Goal: Task Accomplishment & Management: Manage account settings

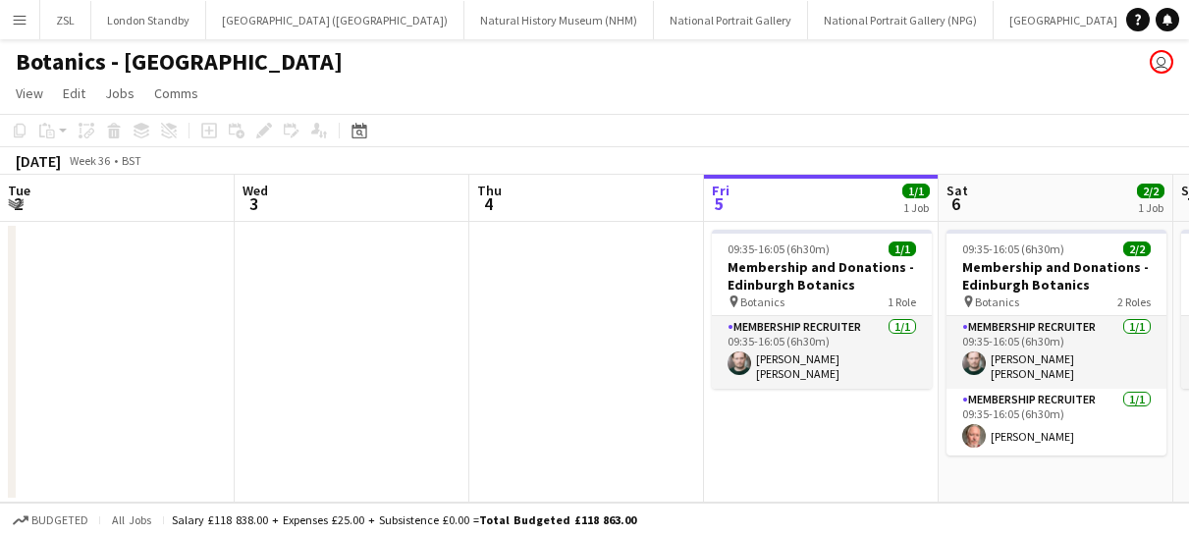
click at [21, 25] on app-icon "Menu" at bounding box center [20, 20] width 16 height 16
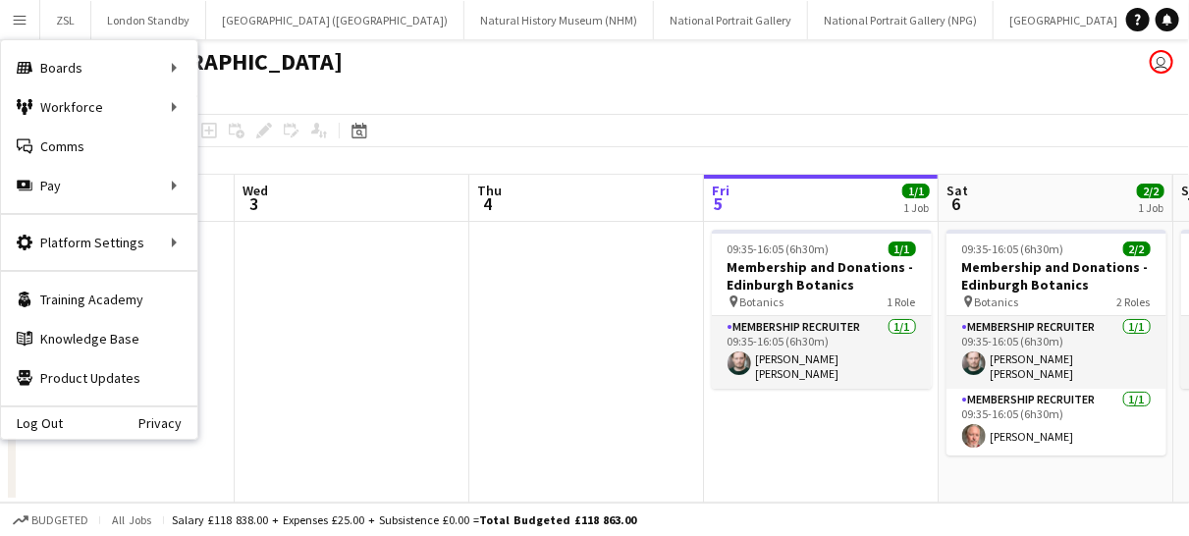
scroll to position [0, 601]
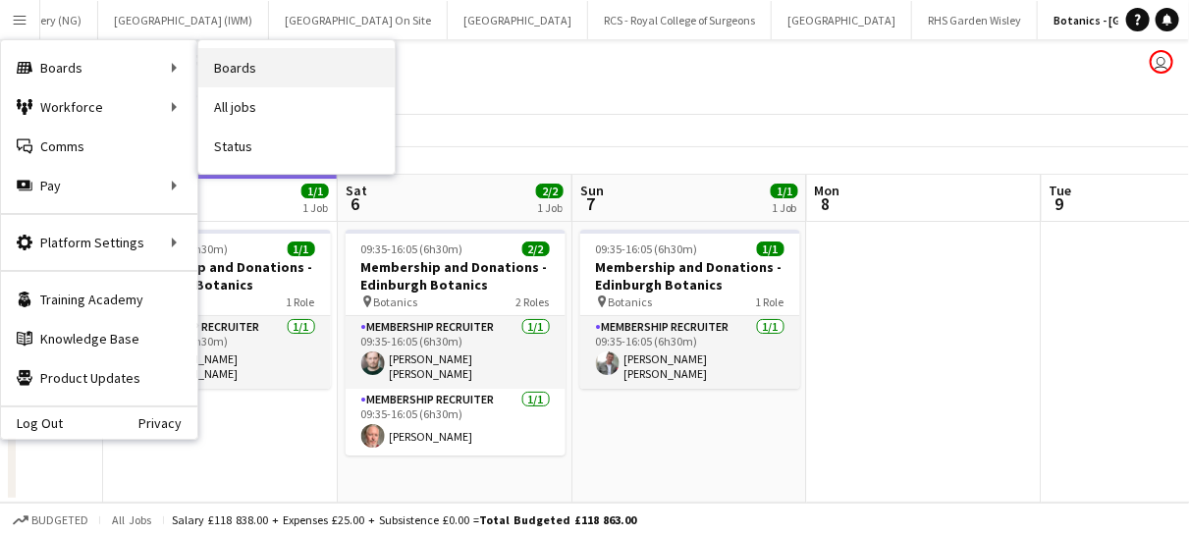
click at [199, 72] on link "Boards" at bounding box center [296, 67] width 196 height 39
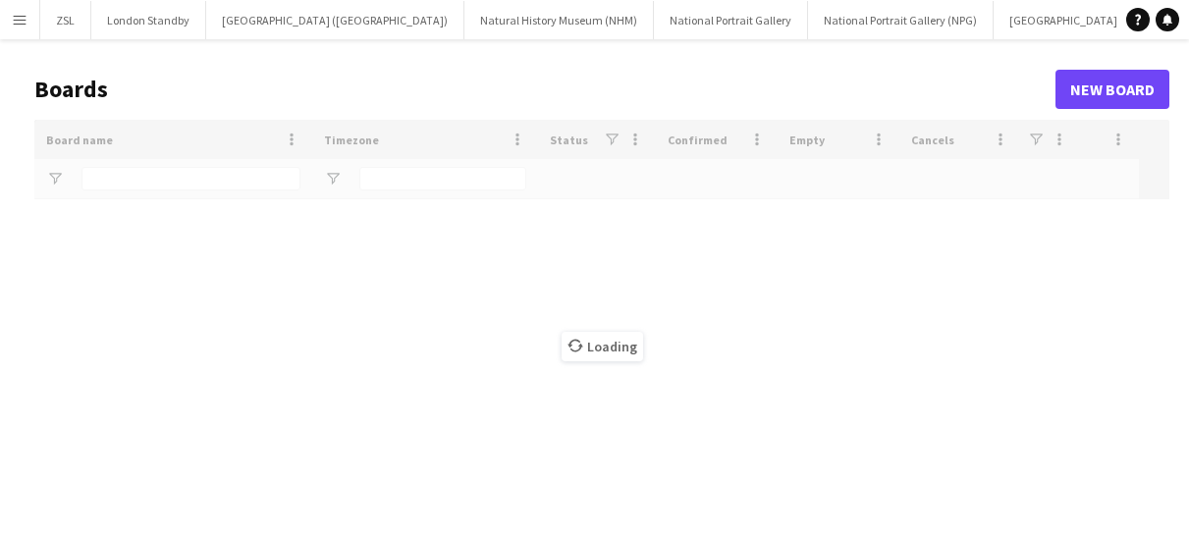
click at [148, 180] on div "Loading" at bounding box center [601, 346] width 1135 height 453
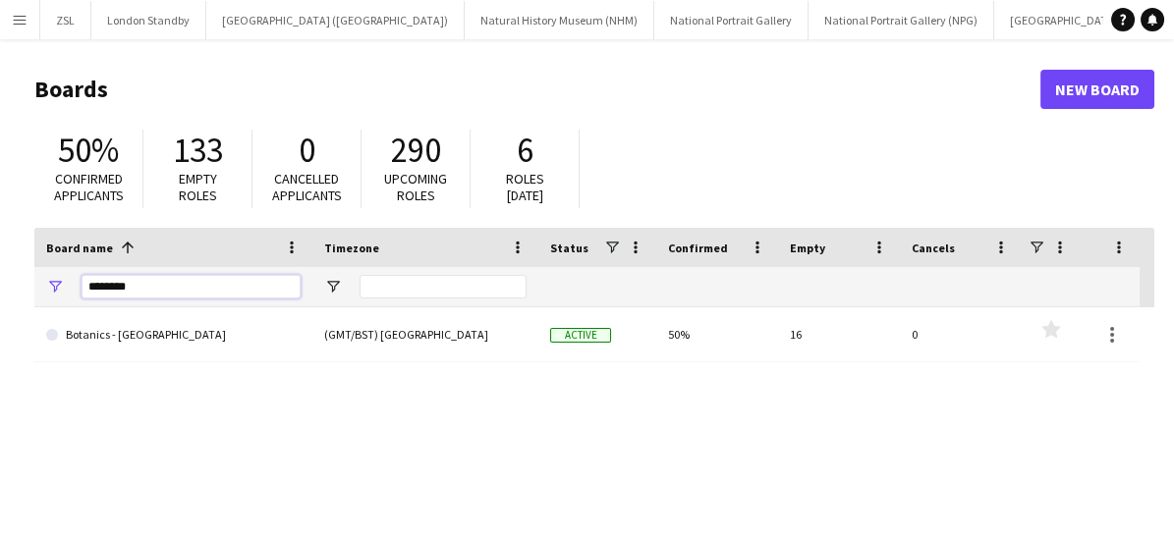
drag, startPoint x: 164, startPoint y: 286, endPoint x: 83, endPoint y: 285, distance: 81.5
click at [83, 285] on input "********" at bounding box center [191, 287] width 219 height 24
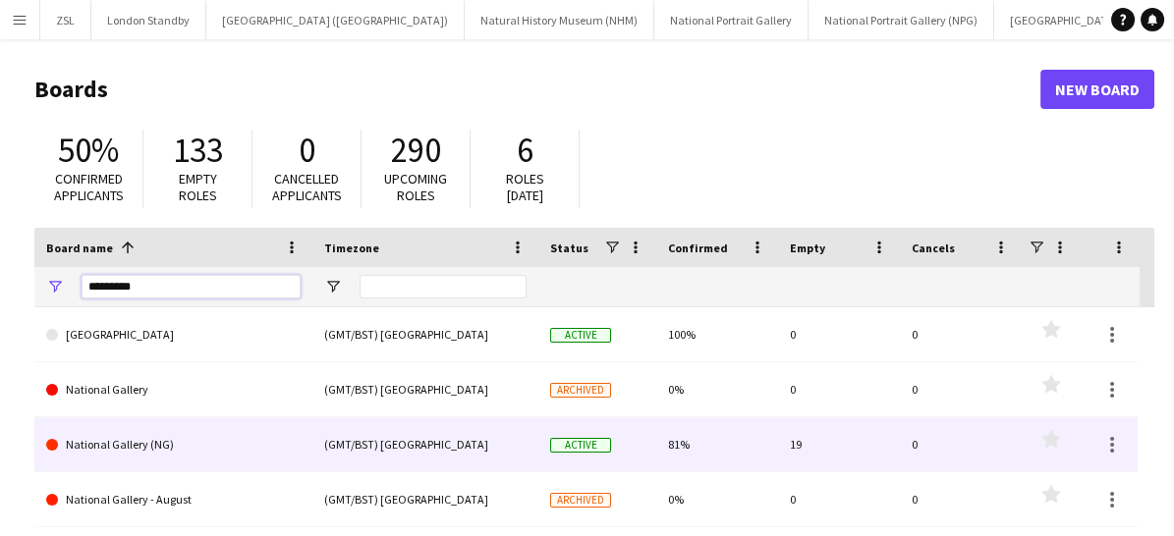
type input "********"
click at [168, 445] on link "National Gallery (NG)" at bounding box center [173, 444] width 254 height 55
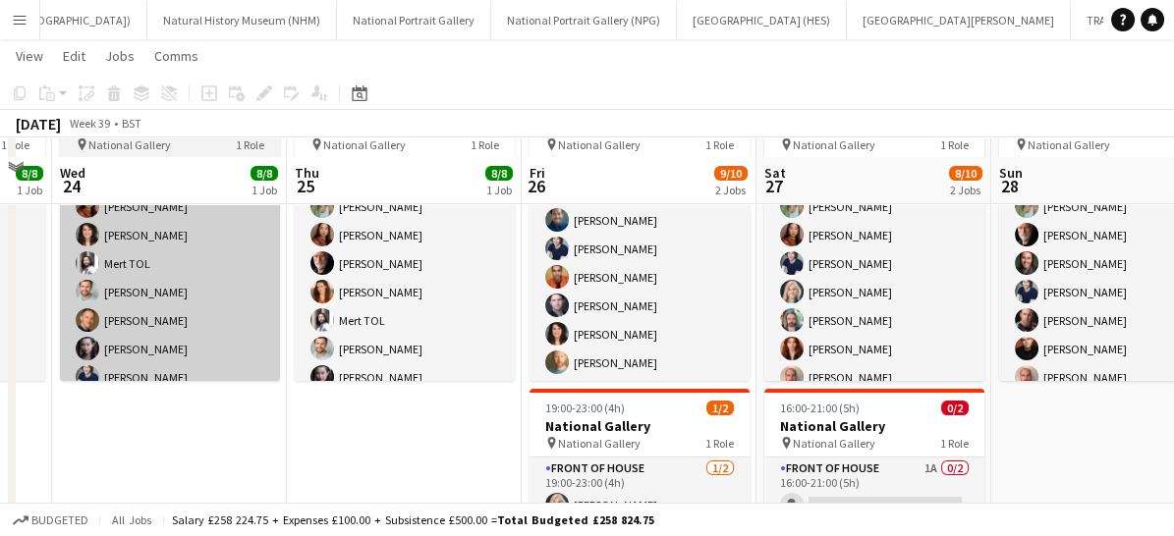
scroll to position [280, 0]
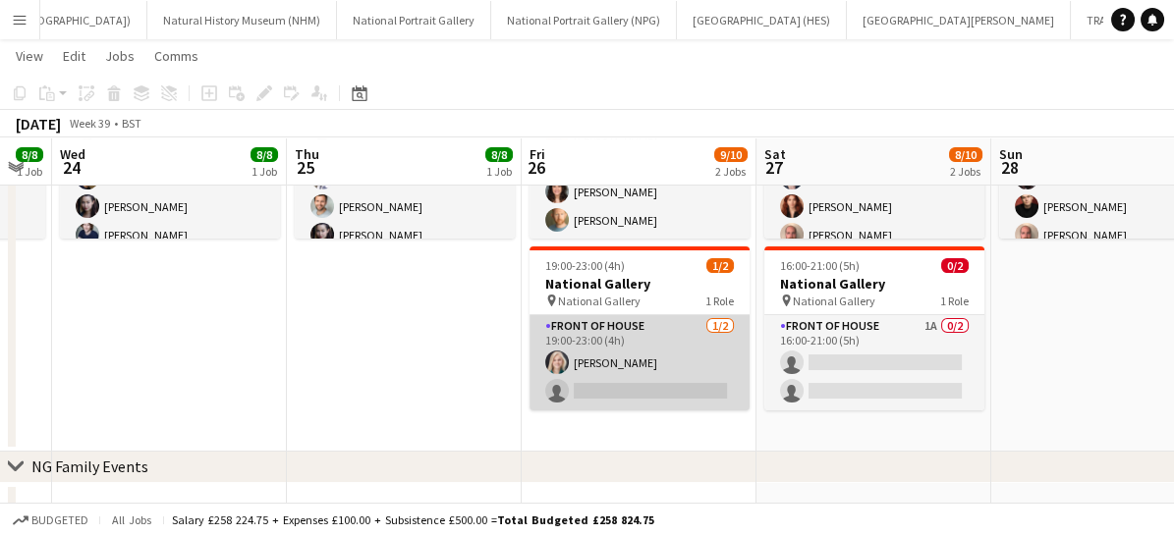
click at [671, 393] on app-card-role "Front of House [DATE] 19:00-23:00 (4h) [PERSON_NAME] single-neutral-actions" at bounding box center [639, 362] width 220 height 95
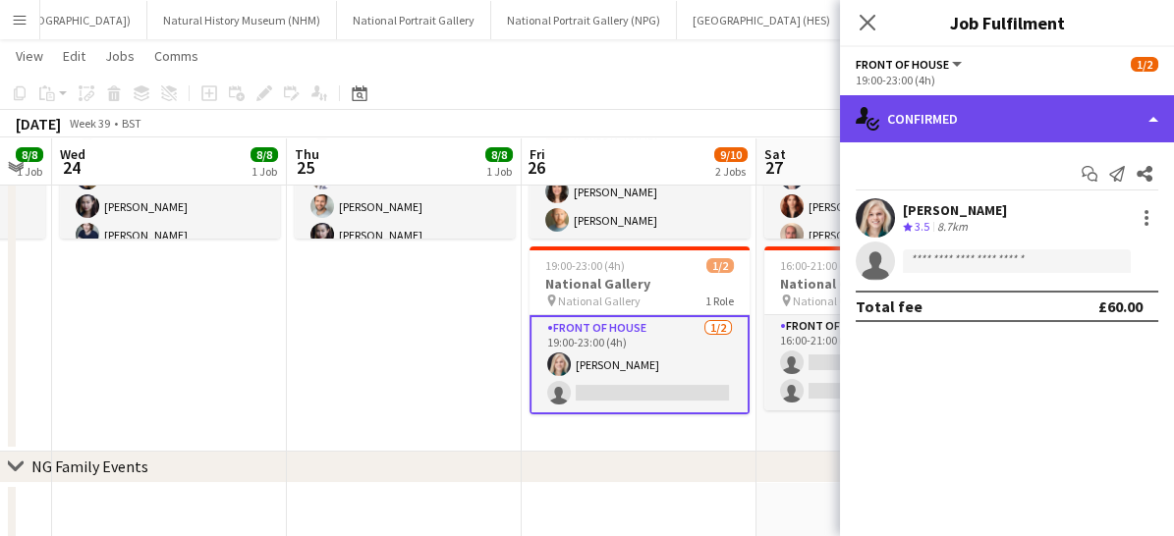
click at [980, 120] on div "single-neutral-actions-check-2 Confirmed" at bounding box center [1007, 118] width 334 height 47
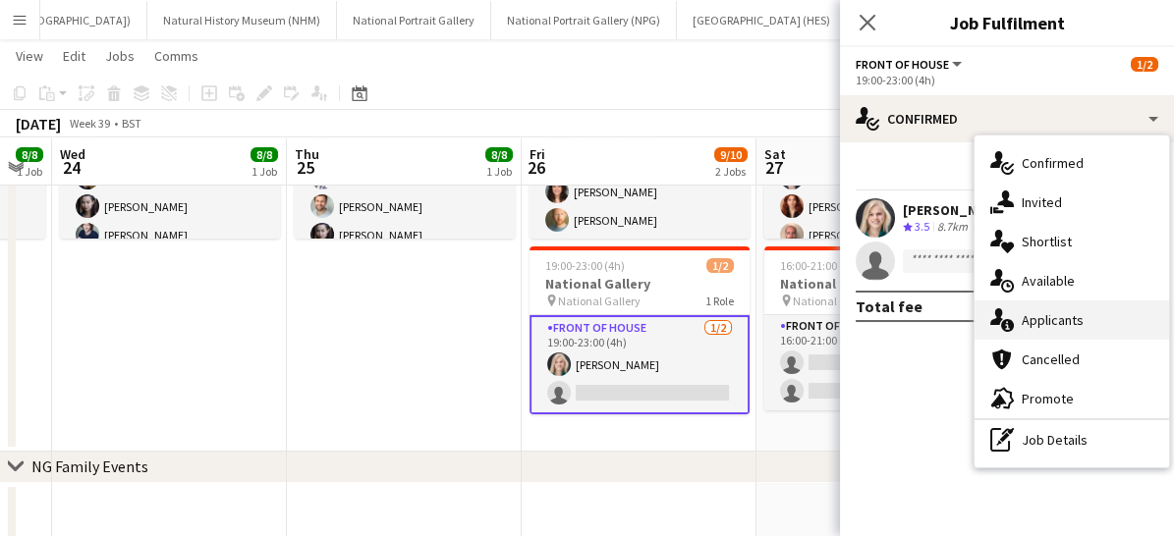
click at [1030, 321] on span "Applicants" at bounding box center [1053, 320] width 62 height 18
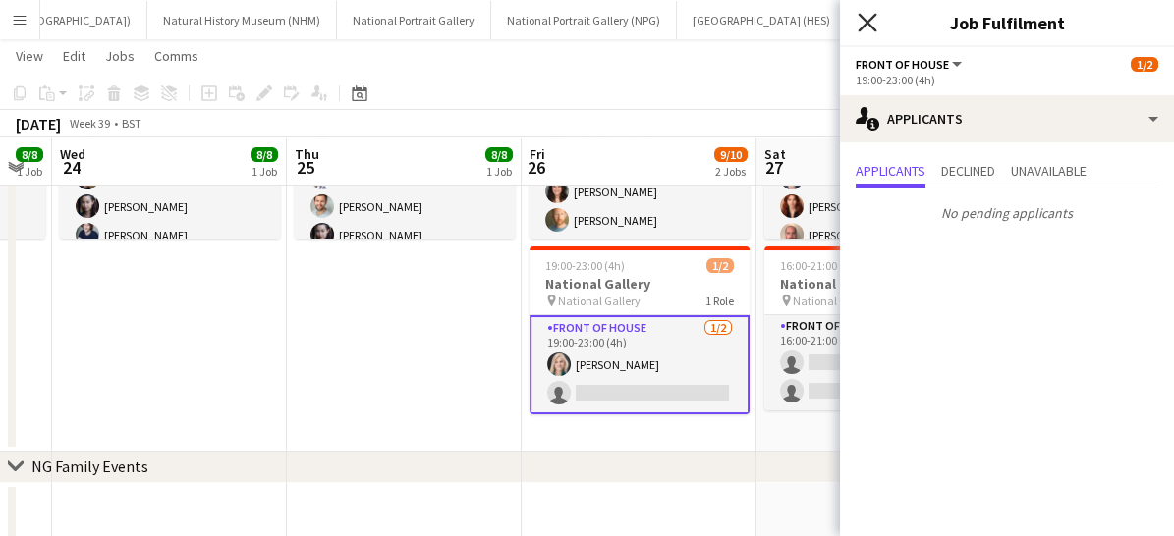
click at [870, 28] on icon "Close pop-in" at bounding box center [866, 22] width 19 height 19
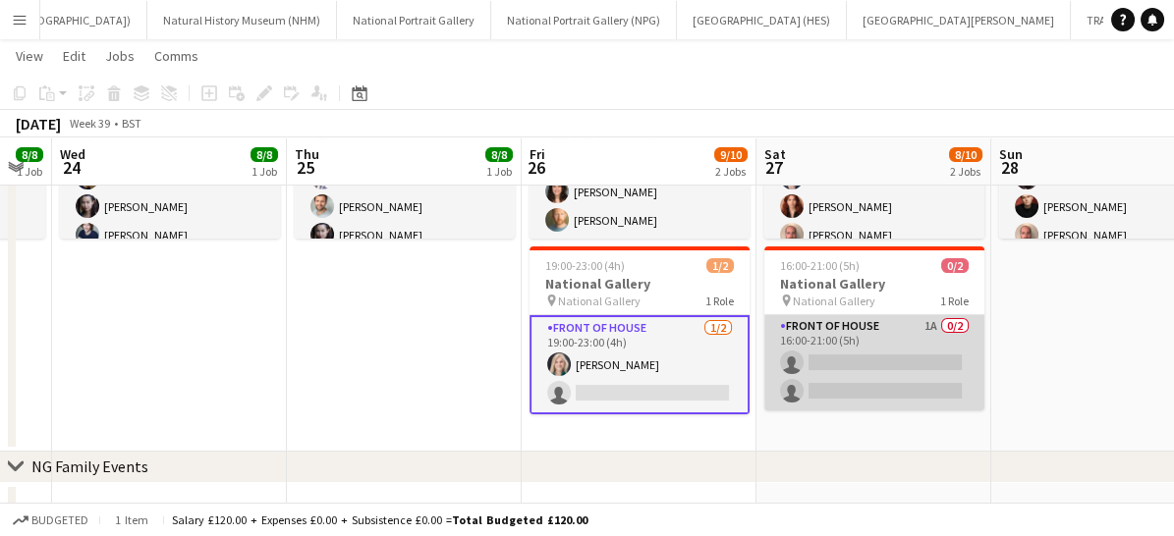
click at [877, 388] on app-card-role "Front of House 1A 0/2 16:00-21:00 (5h) single-neutral-actions single-neutral-ac…" at bounding box center [874, 362] width 220 height 95
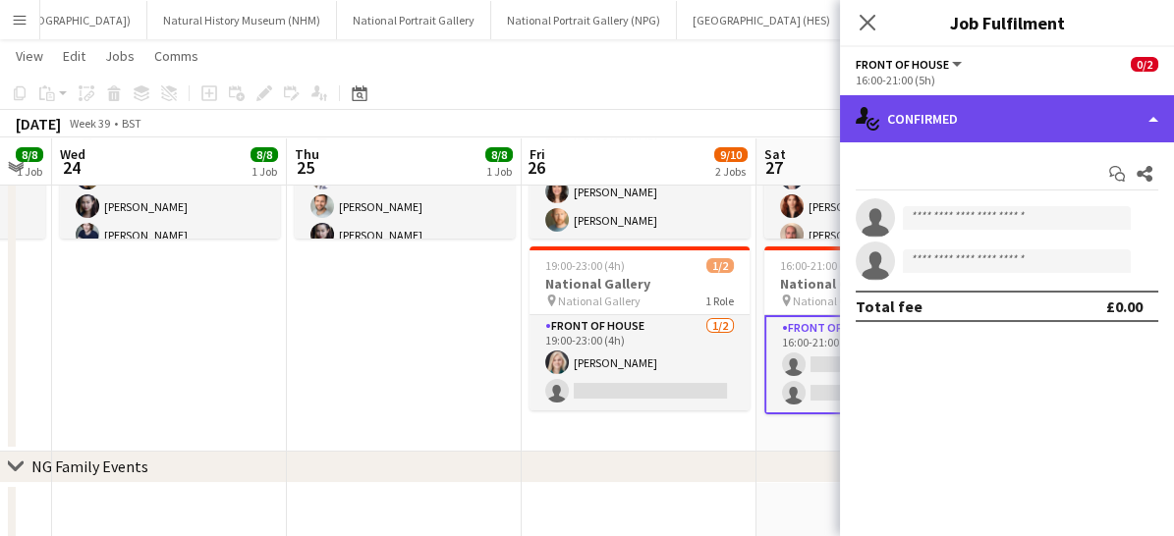
click at [962, 116] on div "single-neutral-actions-check-2 Confirmed" at bounding box center [1007, 118] width 334 height 47
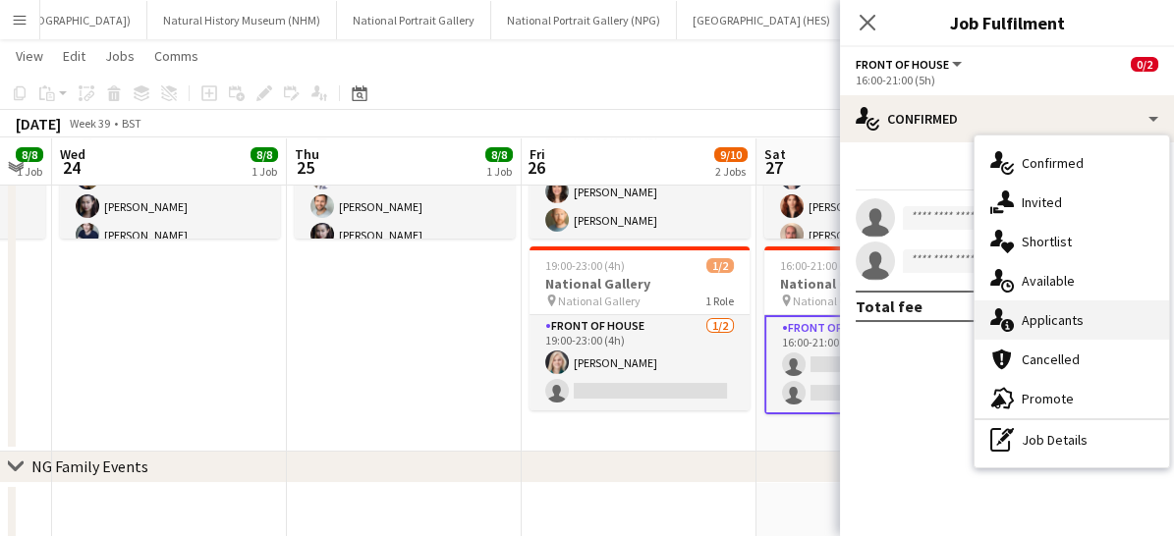
click at [1006, 316] on icon "single-neutral-actions-information" at bounding box center [1002, 320] width 24 height 24
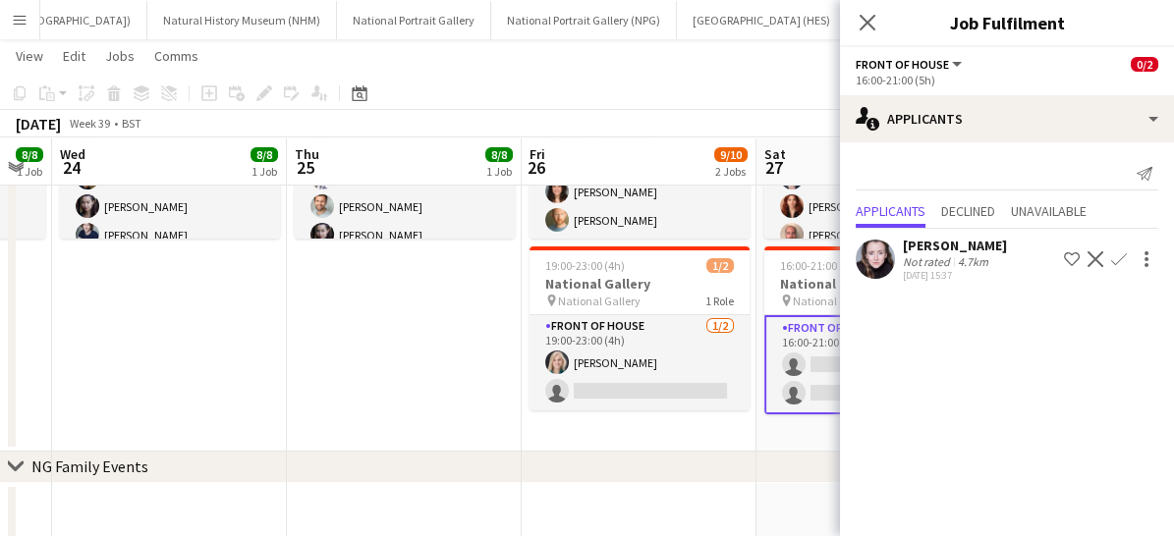
click at [1123, 254] on app-icon "Confirm" at bounding box center [1119, 259] width 16 height 16
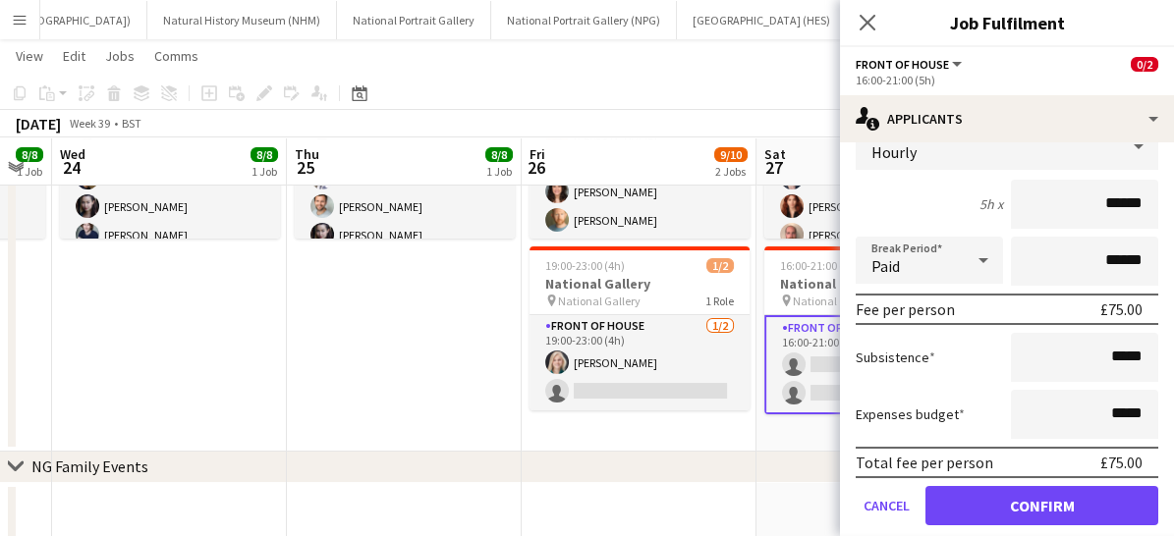
scroll to position [189, 0]
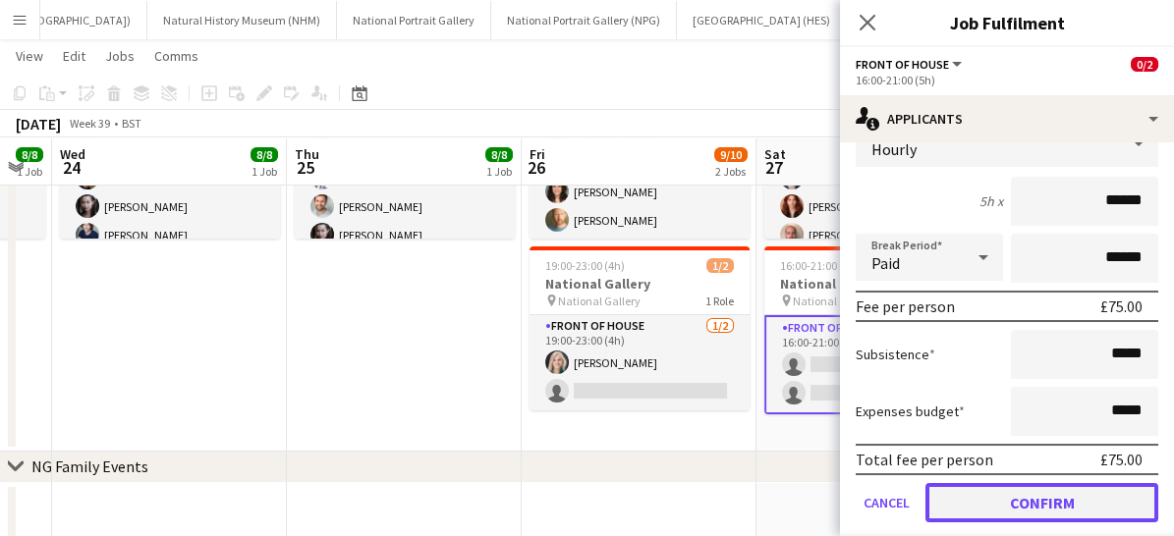
click at [1004, 506] on button "Confirm" at bounding box center [1041, 502] width 233 height 39
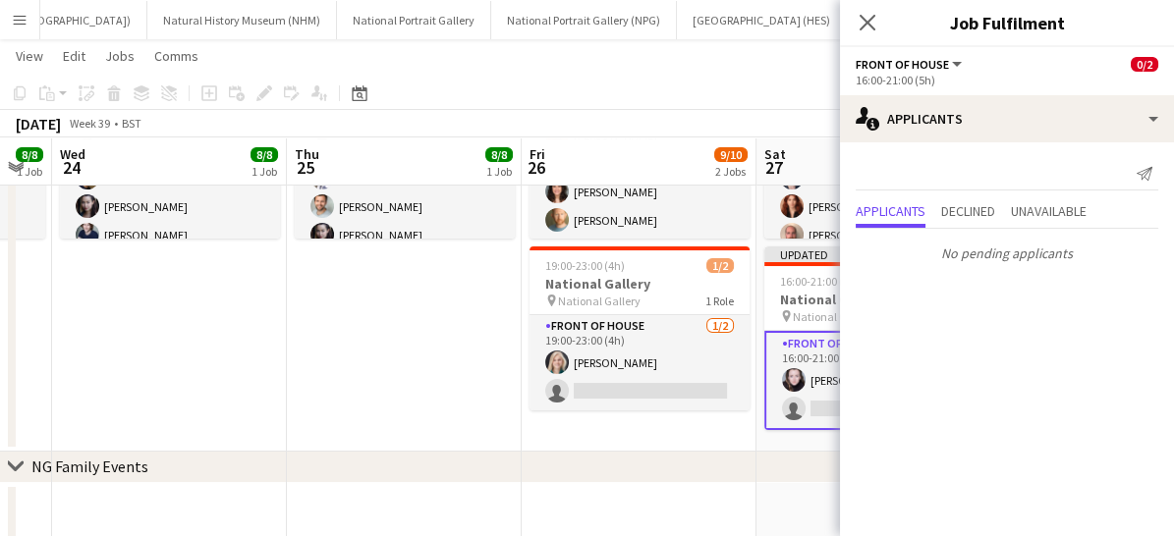
scroll to position [0, 0]
click at [872, 27] on icon at bounding box center [866, 22] width 19 height 19
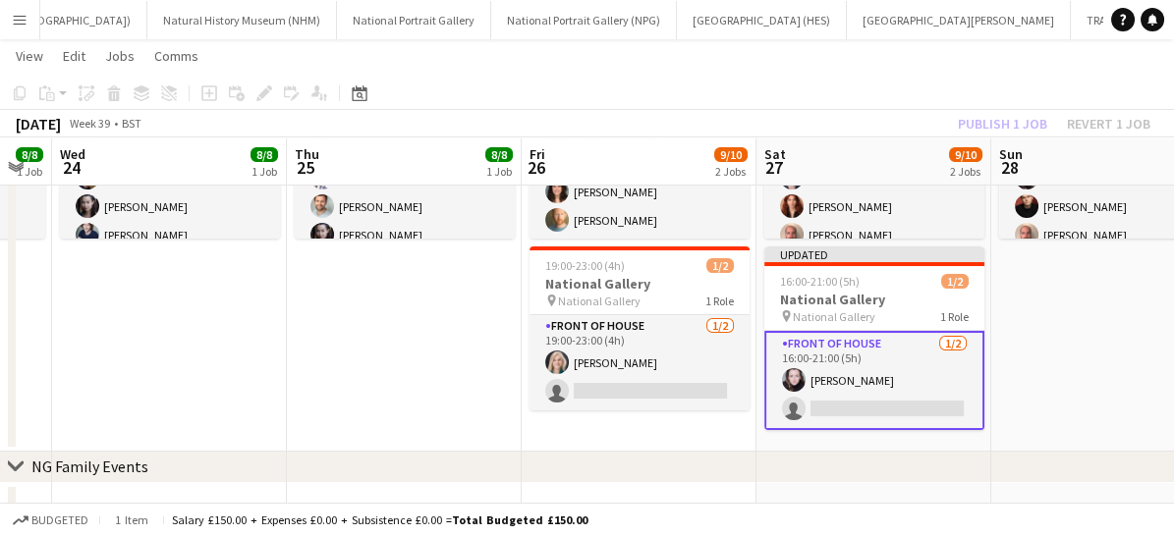
click at [907, 385] on app-card-role "Front of House [DATE] 16:00-21:00 (5h) [PERSON_NAME] single-neutral-actions" at bounding box center [874, 380] width 220 height 99
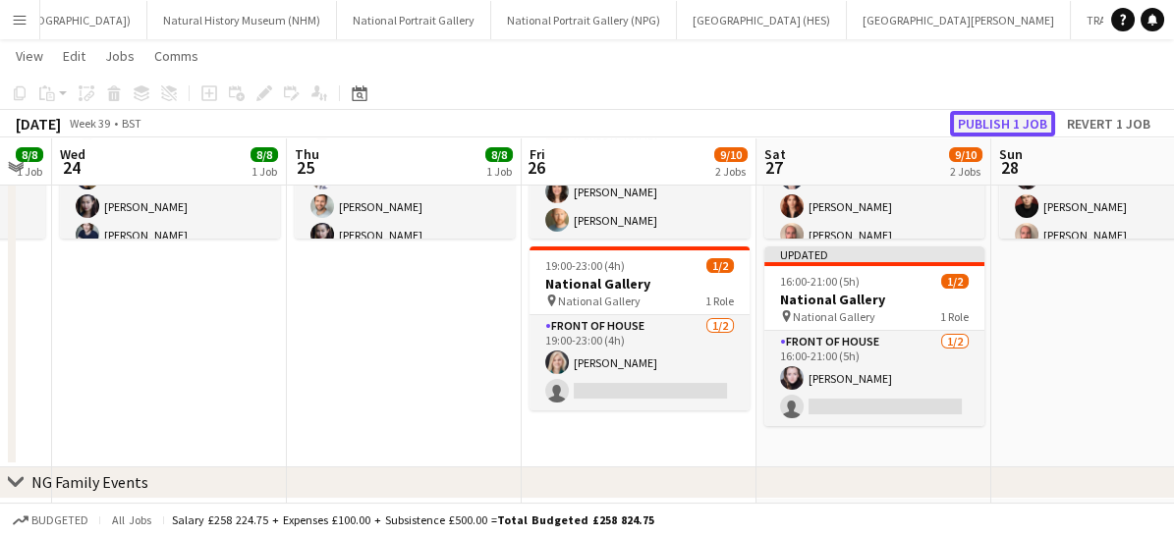
click at [989, 123] on button "Publish 1 job" at bounding box center [1002, 124] width 105 height 26
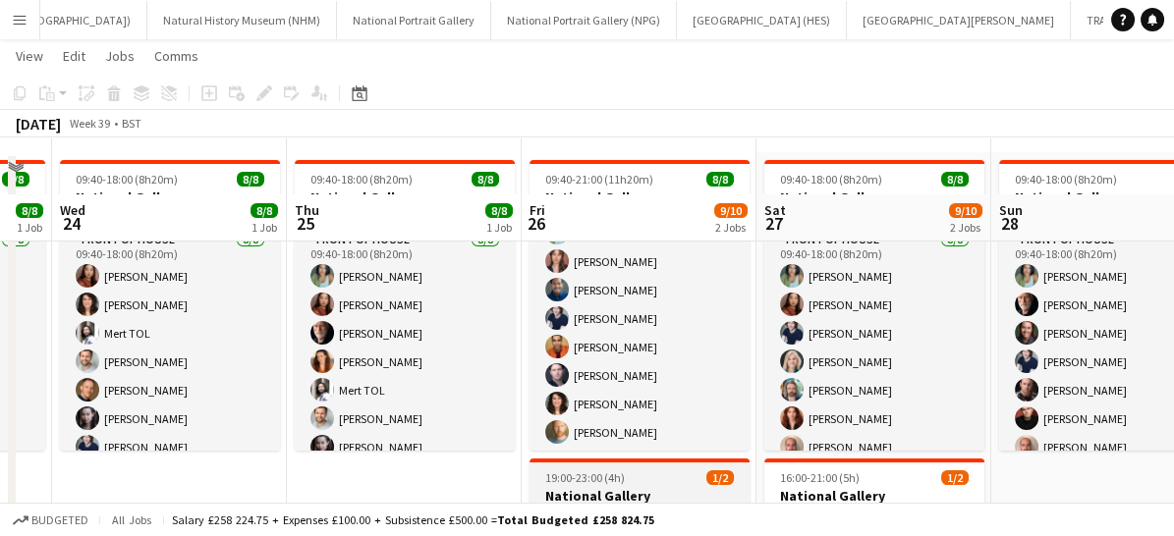
scroll to position [62, 0]
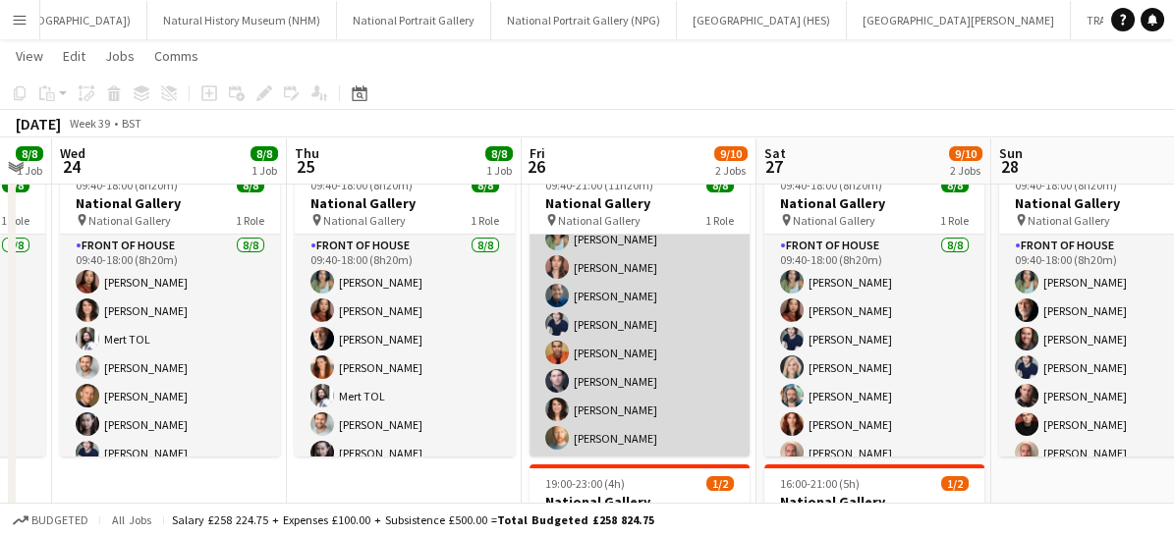
click at [682, 351] on app-card-role "Front of House [DATE] 09:40-21:00 (11h20m) [PERSON_NAME] [PERSON_NAME] [PERSON_…" at bounding box center [639, 325] width 220 height 266
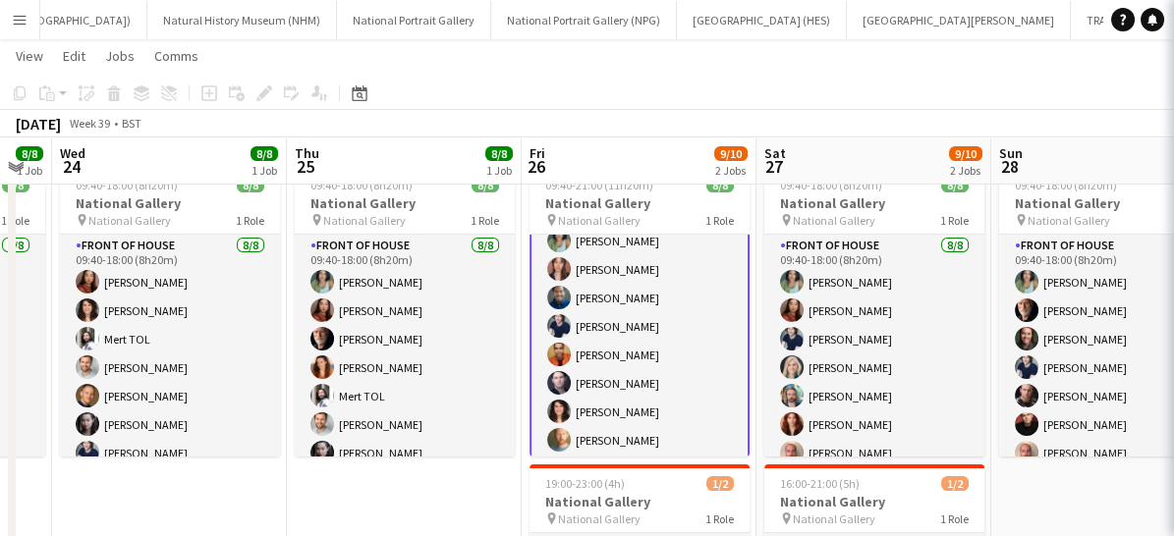
scroll to position [45, 0]
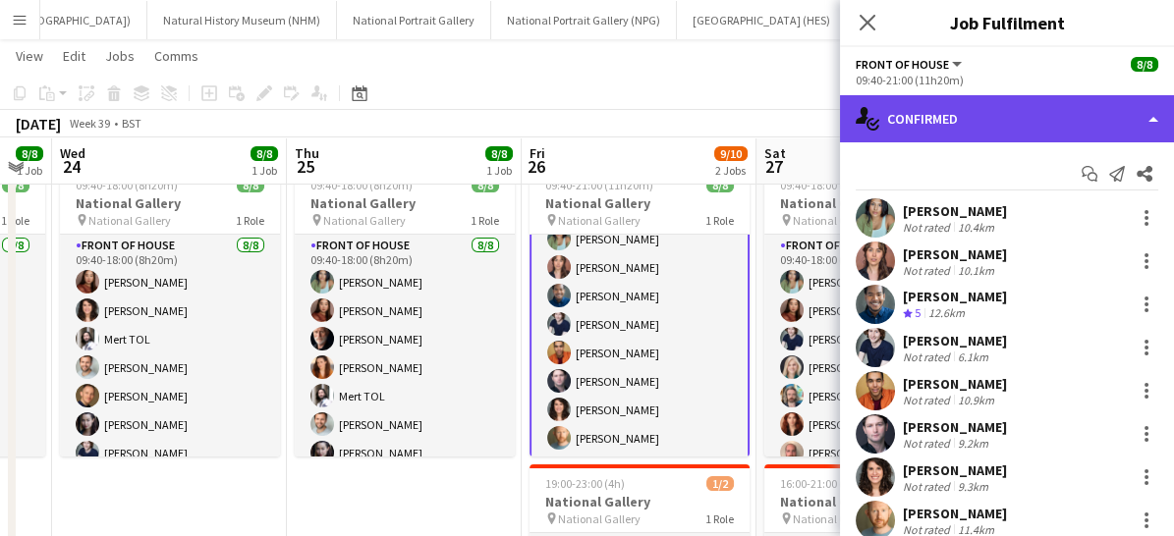
click at [1013, 120] on div "single-neutral-actions-check-2 Confirmed" at bounding box center [1007, 118] width 334 height 47
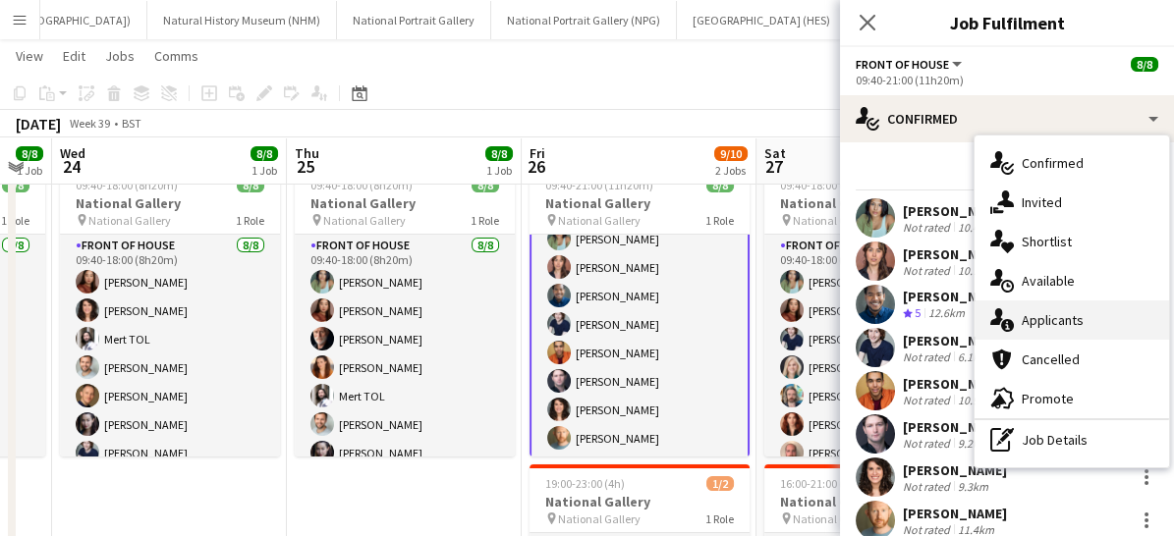
click at [1022, 323] on span "Applicants" at bounding box center [1053, 320] width 62 height 18
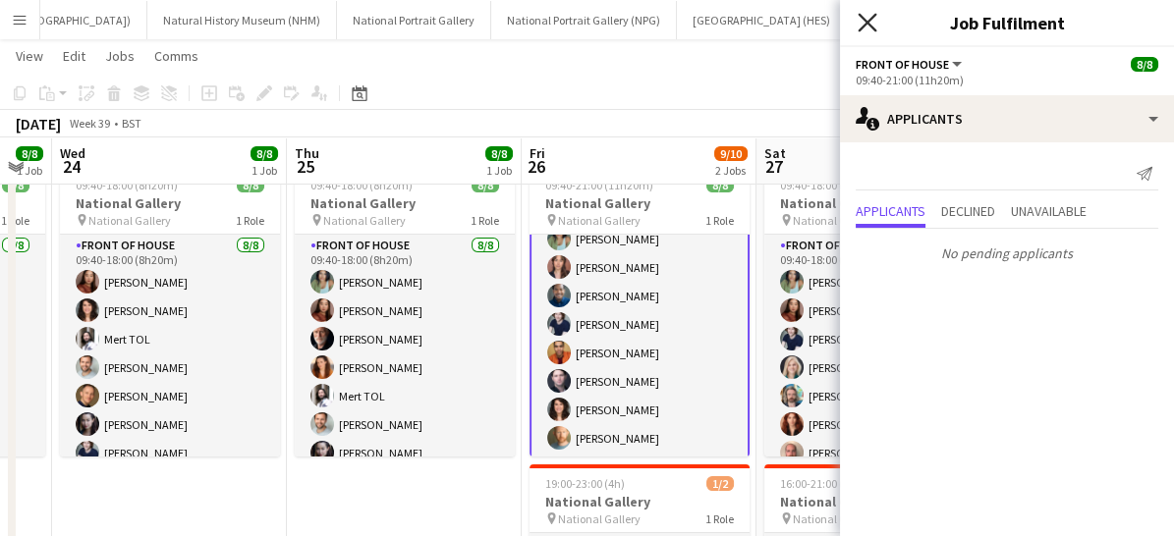
click at [872, 27] on icon at bounding box center [866, 22] width 19 height 19
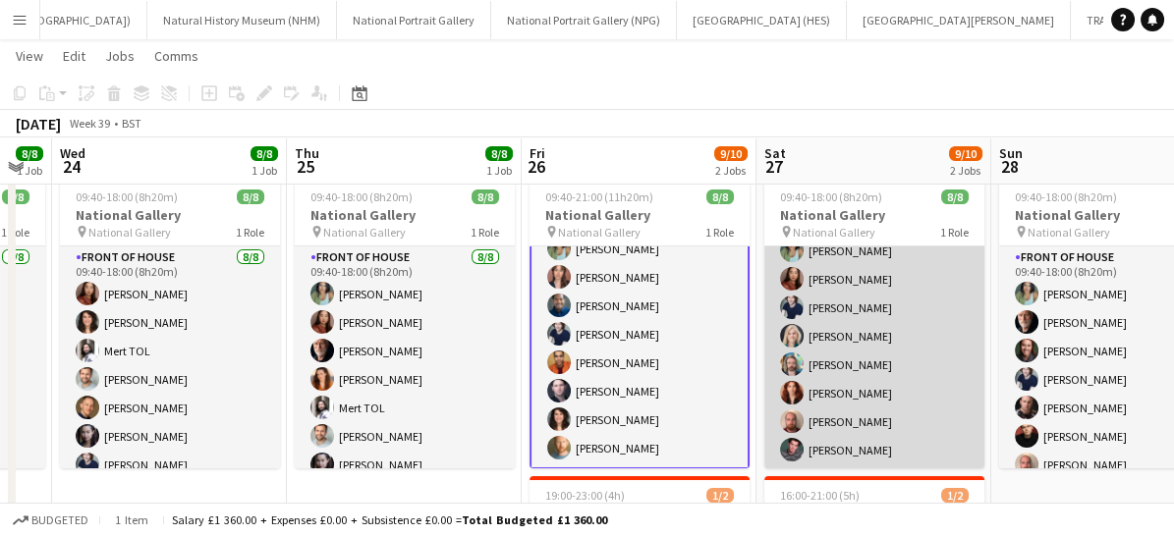
scroll to position [49, 0]
click at [900, 414] on app-card-role "Front of House [DATE] 09:40-18:00 (8h20m) [PERSON_NAME] [PERSON_NAME] [PERSON_N…" at bounding box center [874, 337] width 220 height 266
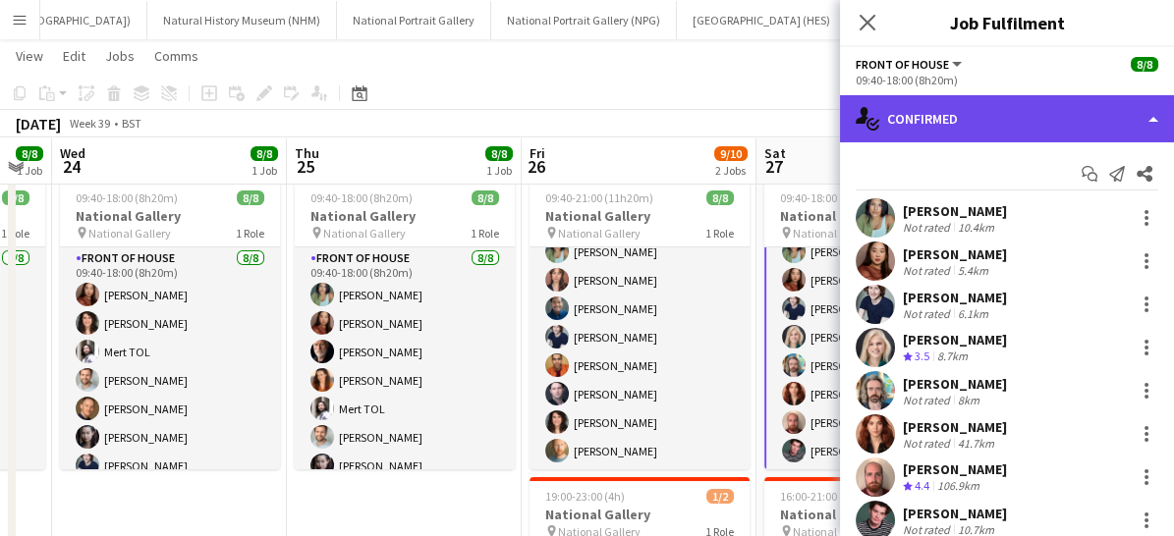
click at [954, 101] on div "single-neutral-actions-check-2 Confirmed" at bounding box center [1007, 118] width 334 height 47
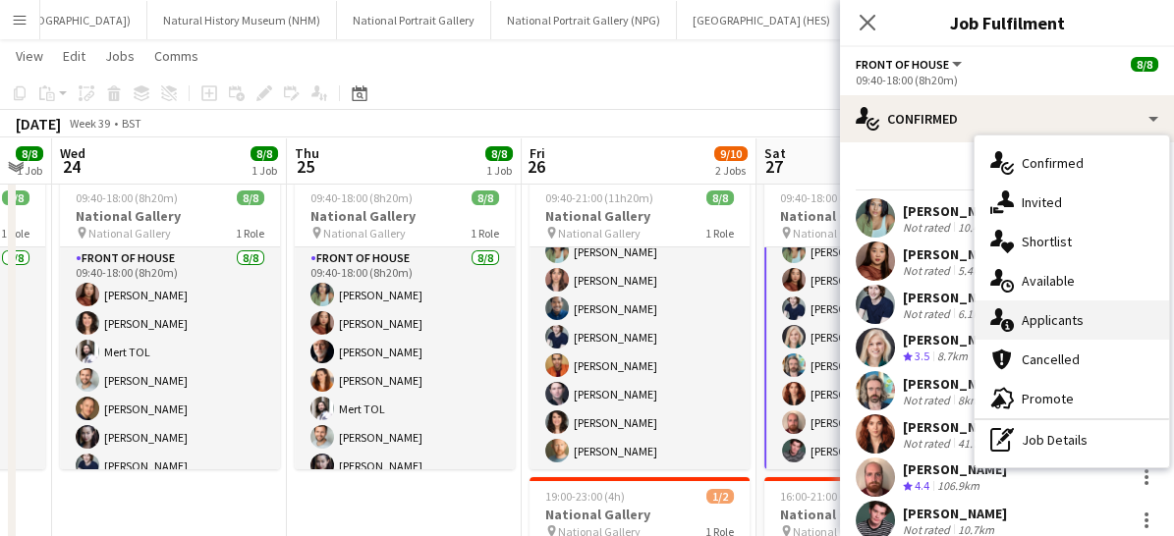
click at [1018, 327] on div "single-neutral-actions-information Applicants" at bounding box center [1071, 320] width 194 height 39
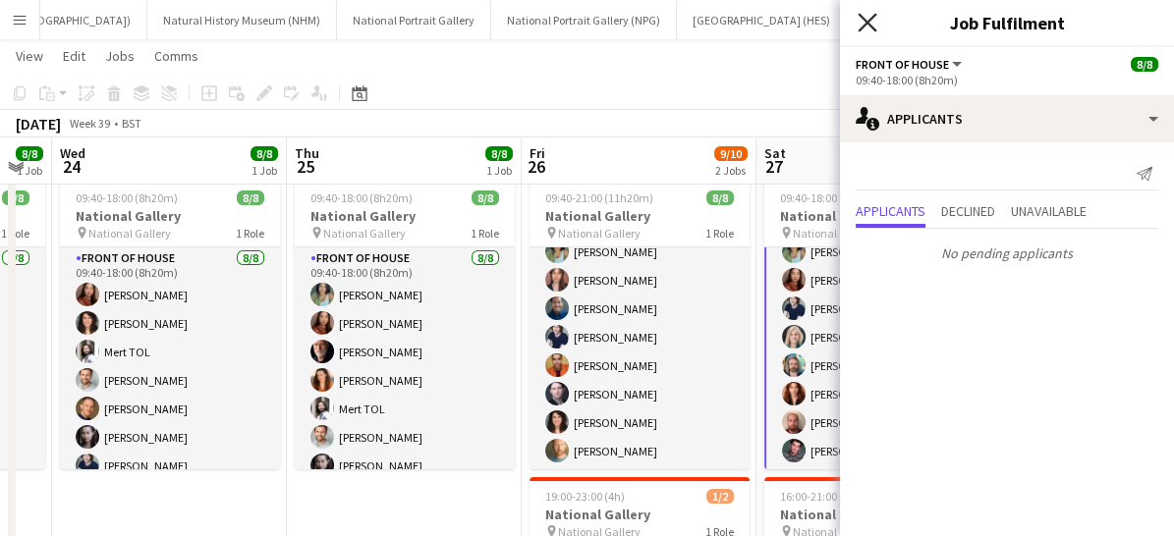
click at [863, 28] on icon "Close pop-in" at bounding box center [866, 22] width 19 height 19
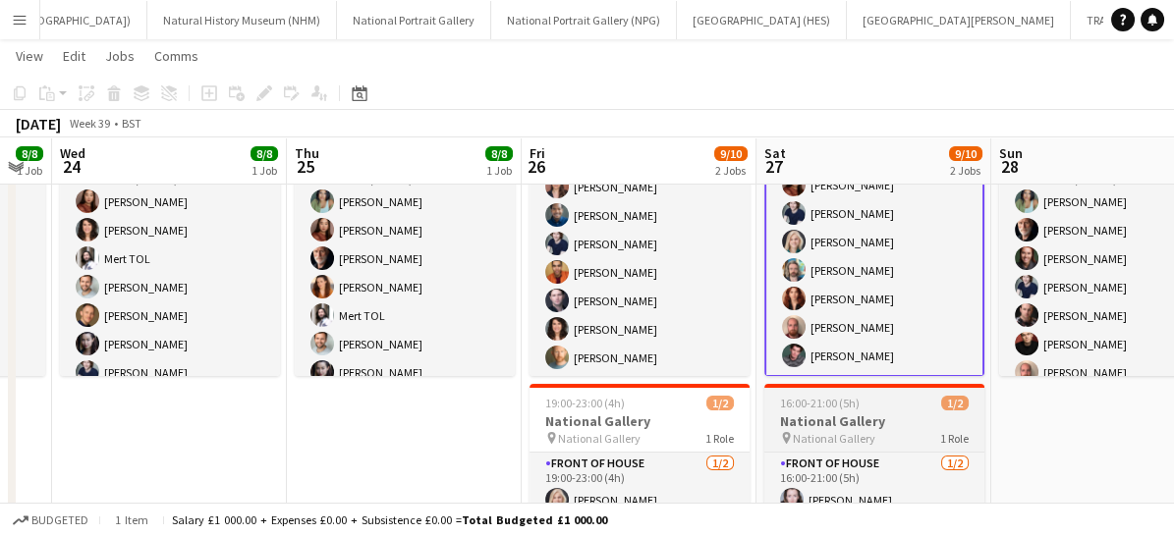
scroll to position [183, 0]
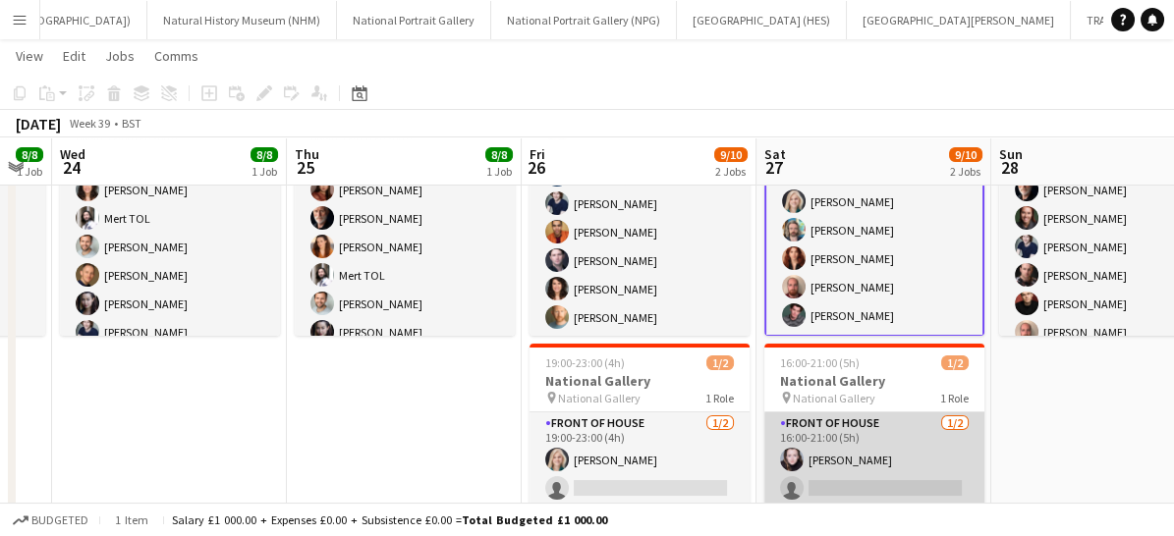
click at [911, 440] on app-card-role "Front of House [DATE] 16:00-21:00 (5h) [PERSON_NAME] single-neutral-actions" at bounding box center [874, 460] width 220 height 95
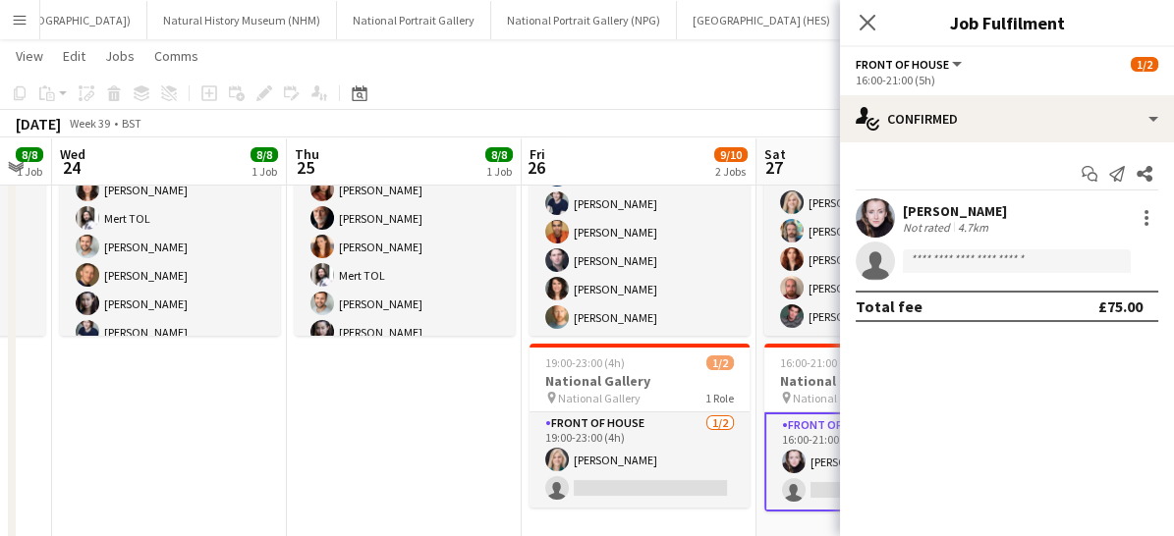
scroll to position [43, 0]
click at [1144, 216] on div at bounding box center [1146, 218] width 4 height 4
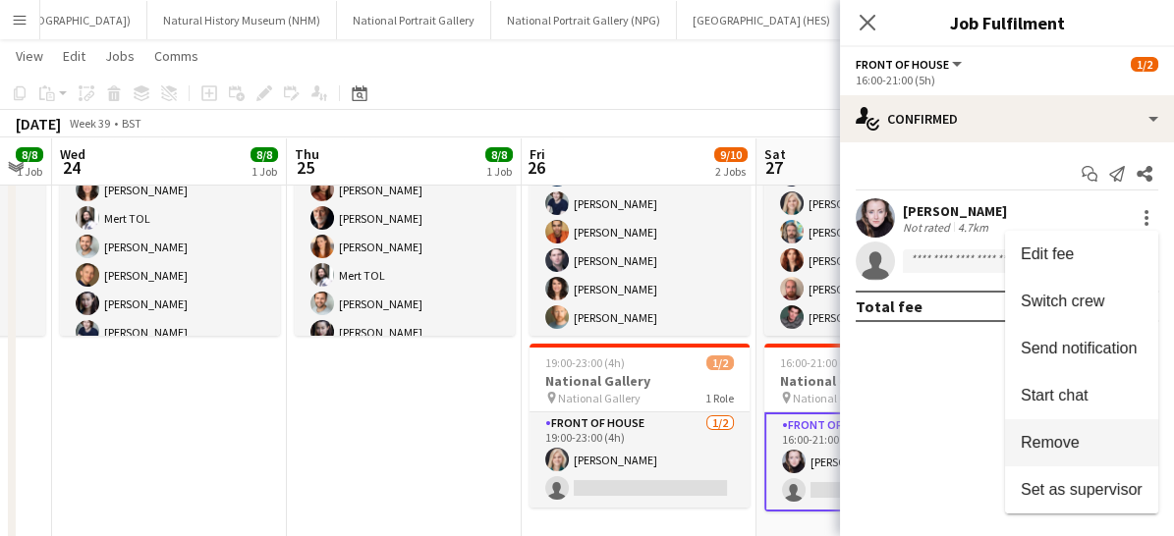
click at [1063, 438] on span "Remove" at bounding box center [1050, 442] width 59 height 17
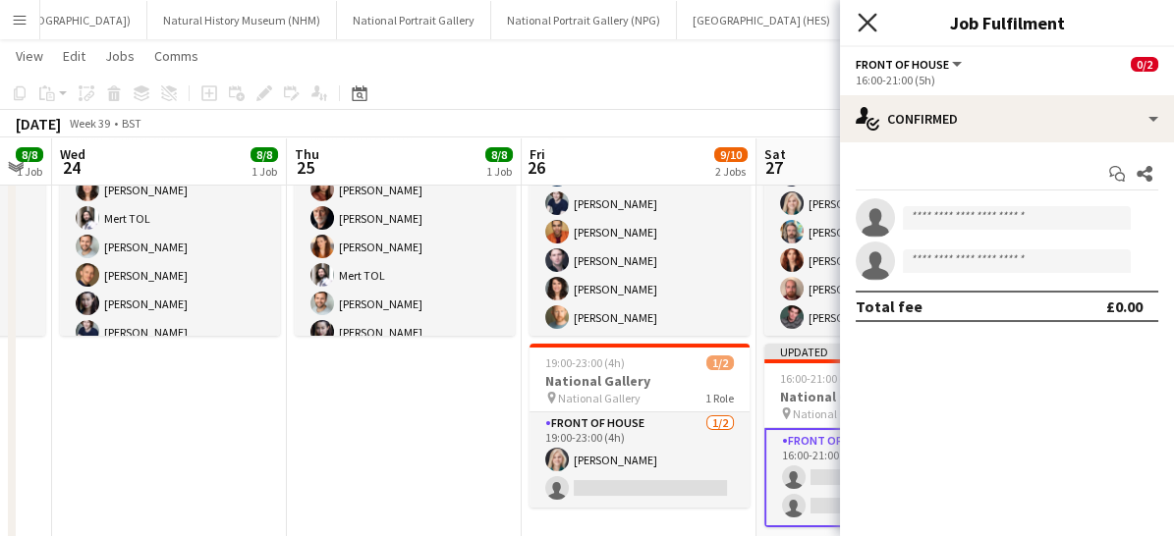
click at [860, 26] on icon "Close pop-in" at bounding box center [866, 22] width 19 height 19
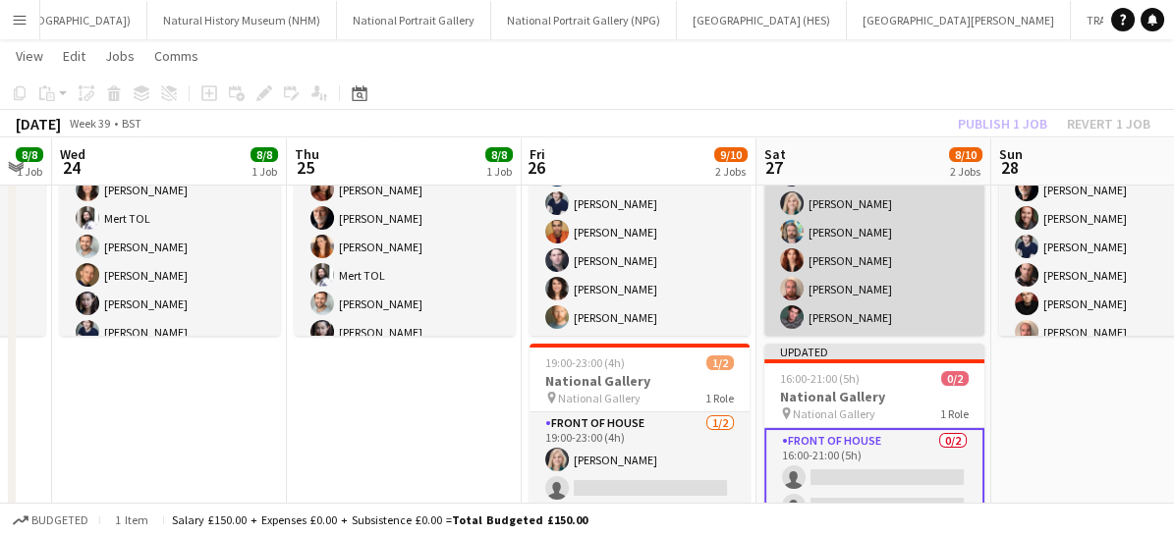
click at [865, 257] on app-card-role "Front of House [DATE] 09:40-18:00 (8h20m) [PERSON_NAME] [PERSON_NAME] [PERSON_N…" at bounding box center [874, 204] width 220 height 266
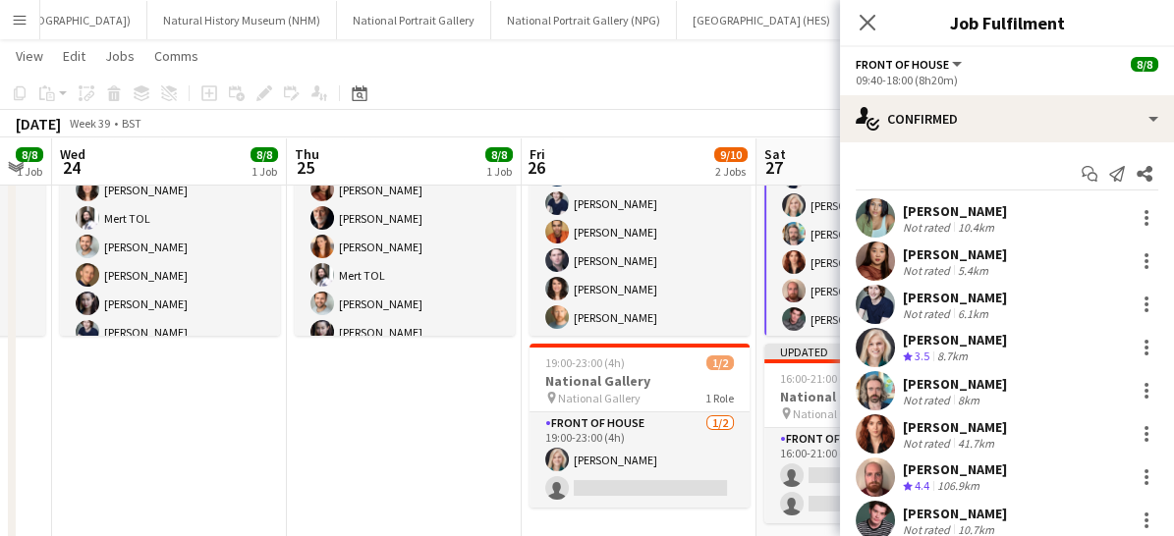
scroll to position [45, 0]
click at [1137, 427] on div at bounding box center [1146, 434] width 24 height 24
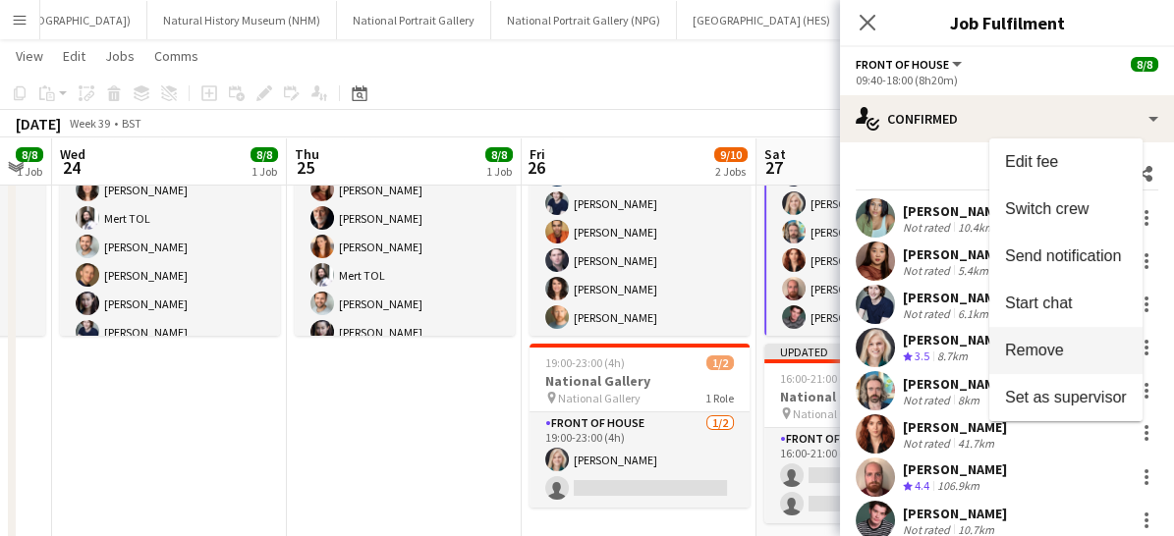
click at [1054, 350] on span "Remove" at bounding box center [1034, 350] width 59 height 17
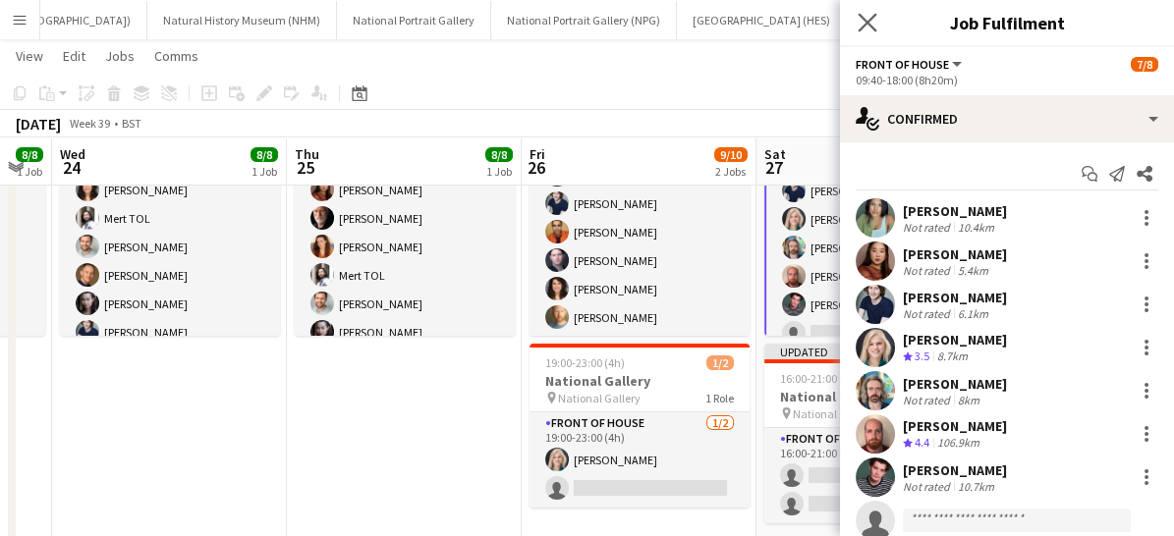
click at [876, 34] on app-icon "Close pop-in" at bounding box center [868, 23] width 28 height 28
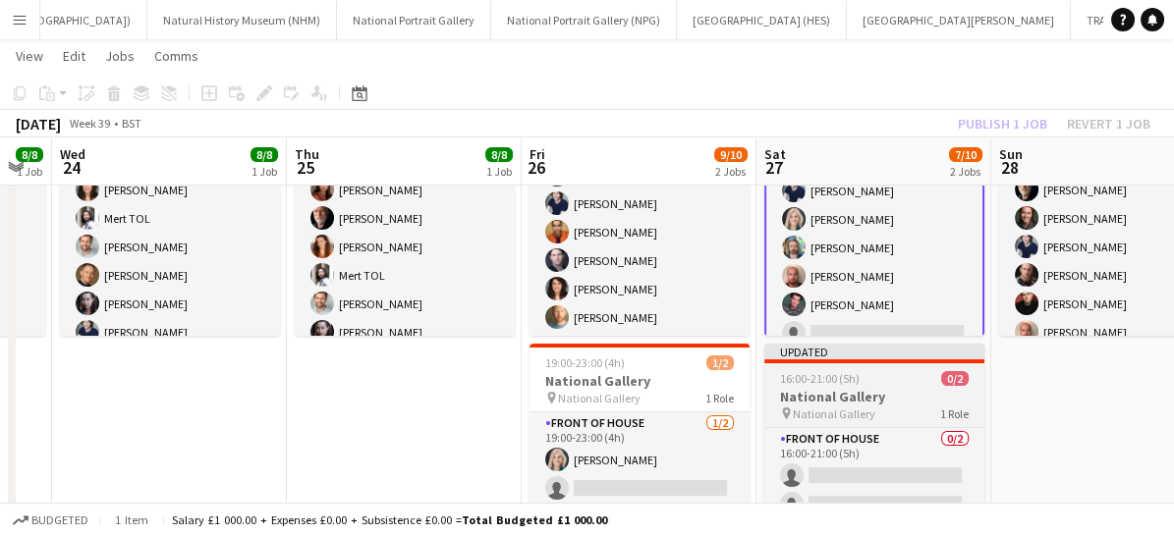
click at [893, 392] on h3 "National Gallery" at bounding box center [874, 397] width 220 height 18
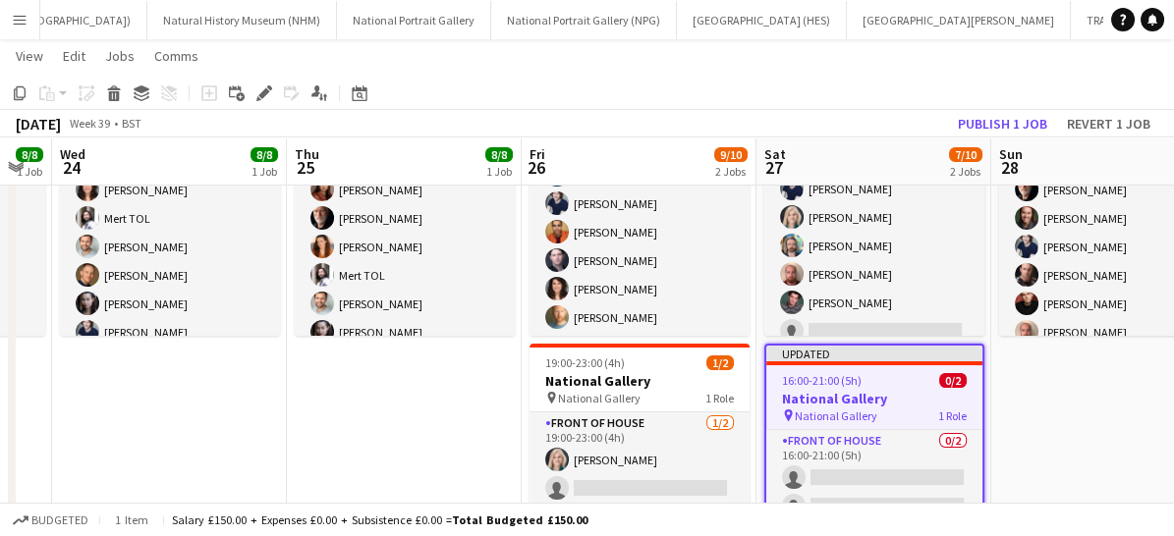
scroll to position [43, 0]
click at [996, 120] on button "Publish 1 job" at bounding box center [1002, 124] width 105 height 26
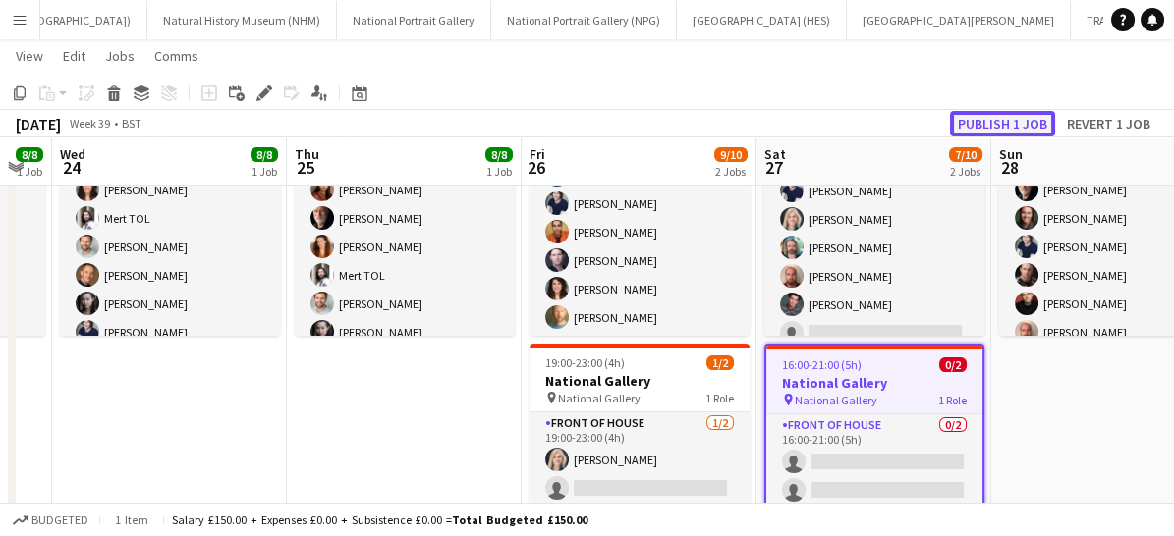
click at [992, 123] on button "Publish 1 job" at bounding box center [1002, 124] width 105 height 26
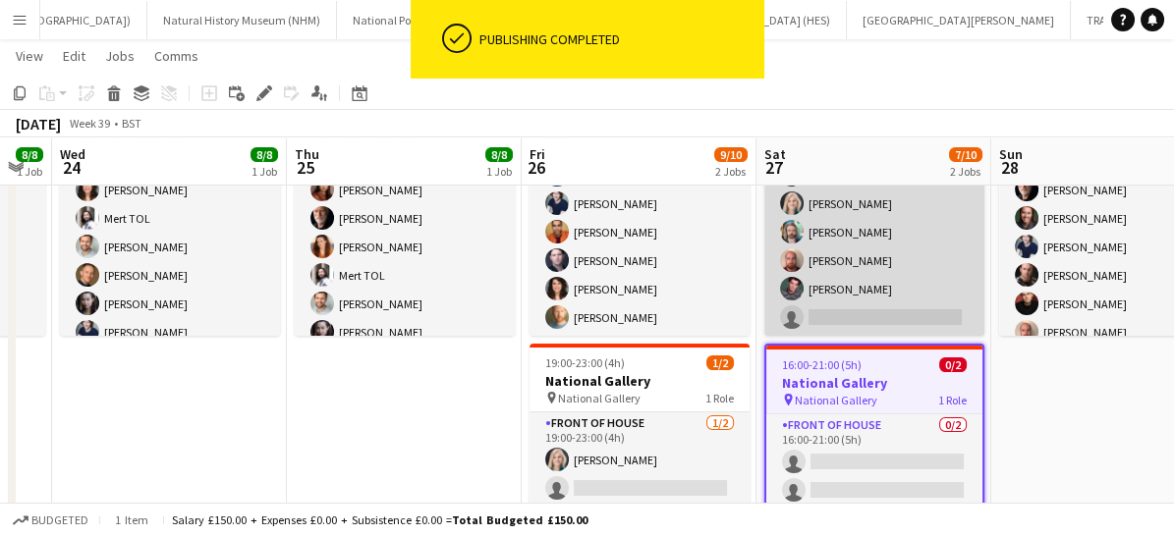
click at [862, 303] on app-card-role "Front of House [DATE] 09:40-18:00 (8h20m) [PERSON_NAME] [PERSON_NAME] [PERSON_N…" at bounding box center [874, 204] width 220 height 266
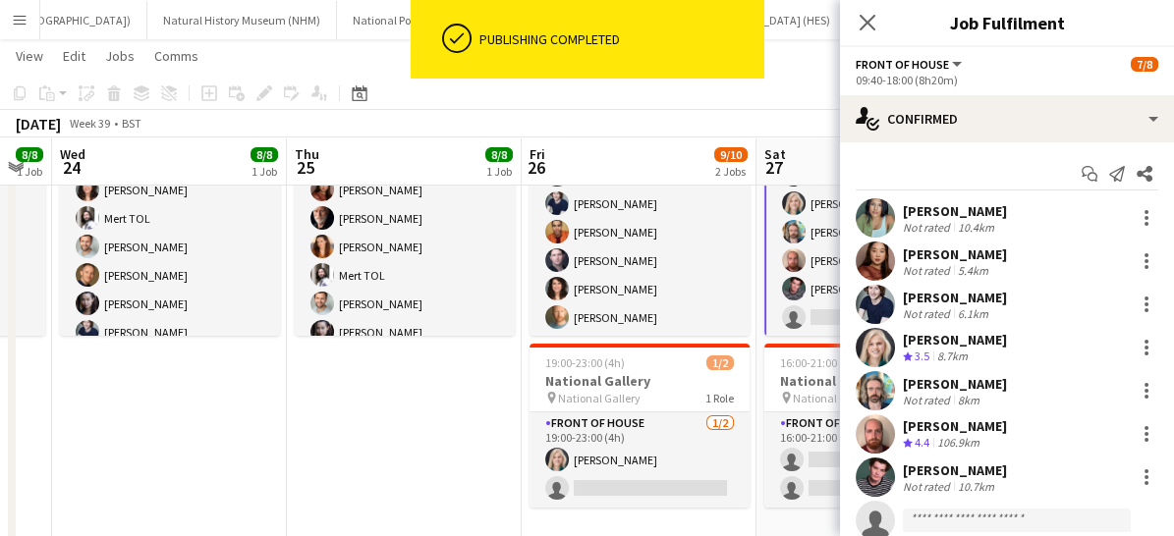
scroll to position [59, 0]
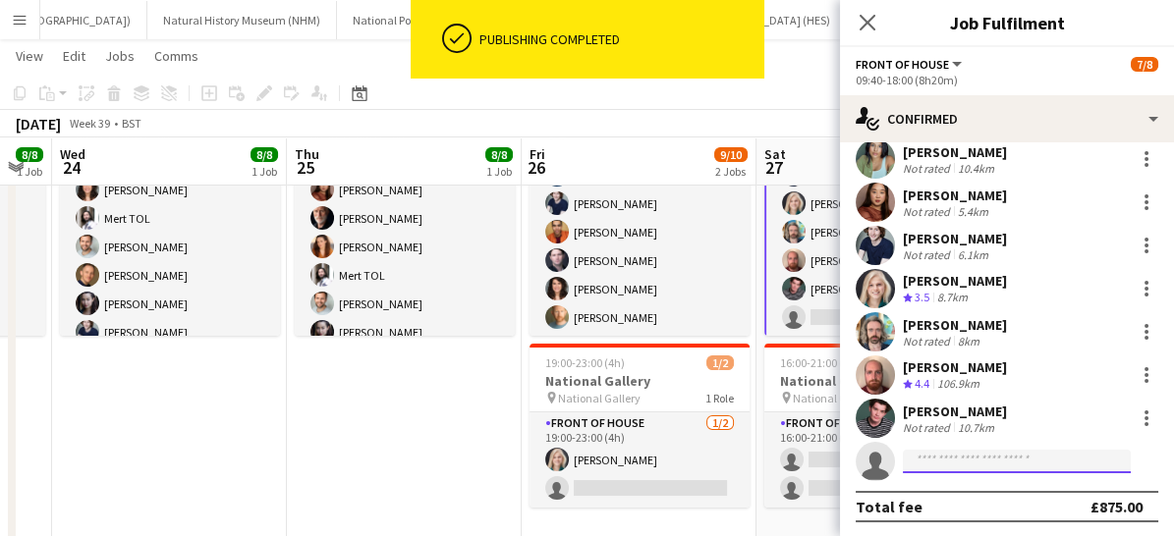
click at [942, 458] on input at bounding box center [1017, 462] width 228 height 24
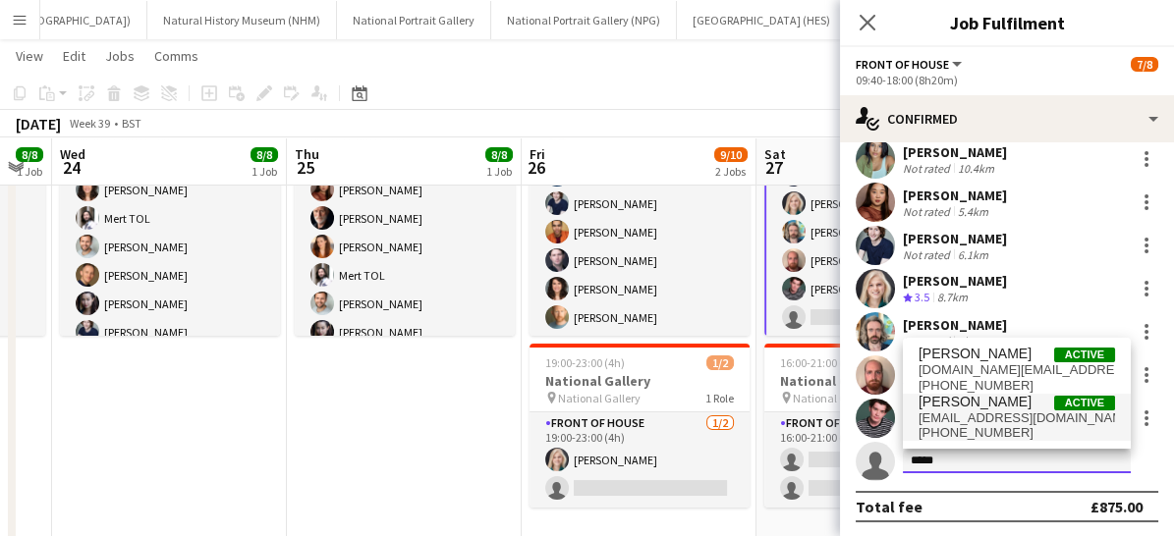
type input "*****"
click at [955, 406] on span "[PERSON_NAME]" at bounding box center [974, 402] width 113 height 17
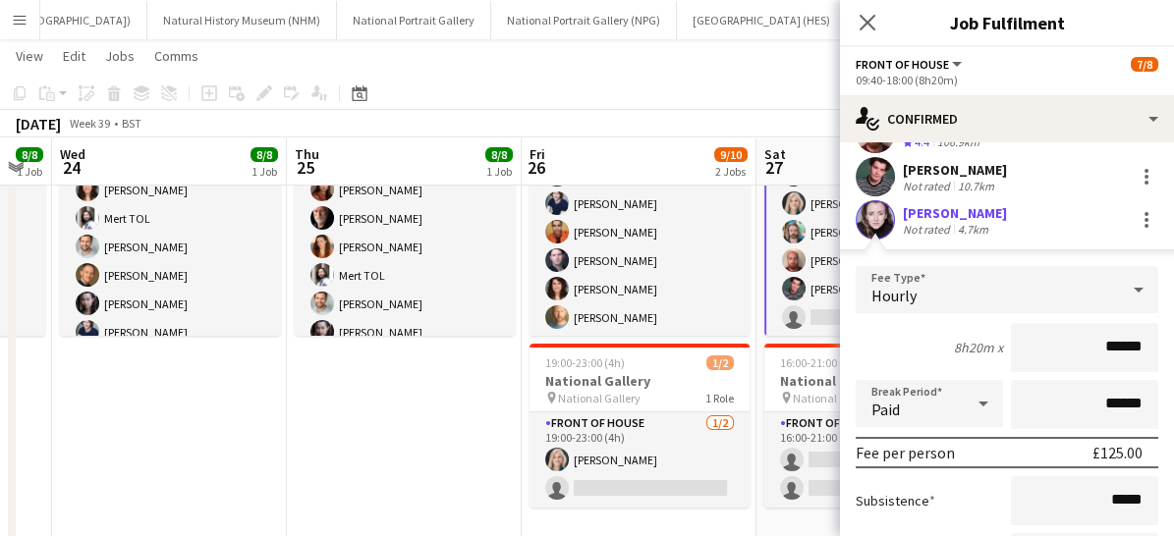
scroll to position [504, 0]
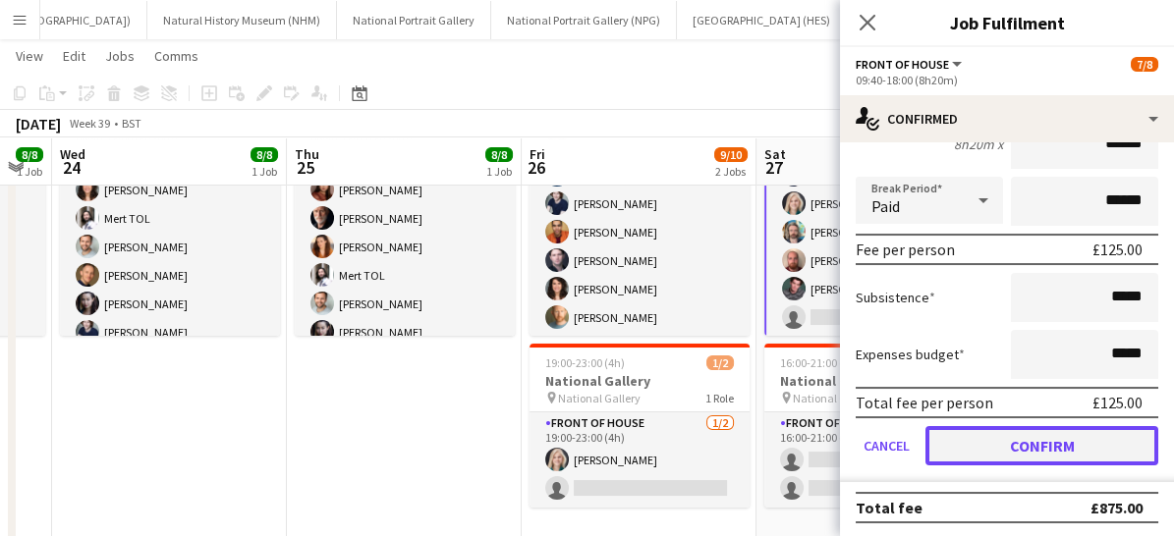
click at [971, 450] on button "Confirm" at bounding box center [1041, 445] width 233 height 39
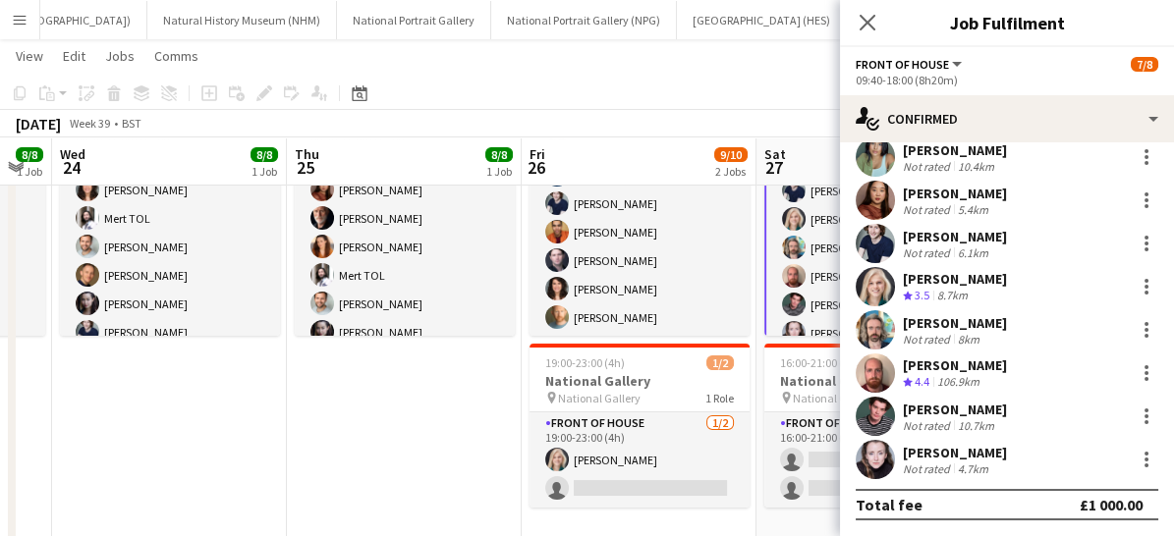
scroll to position [59, 0]
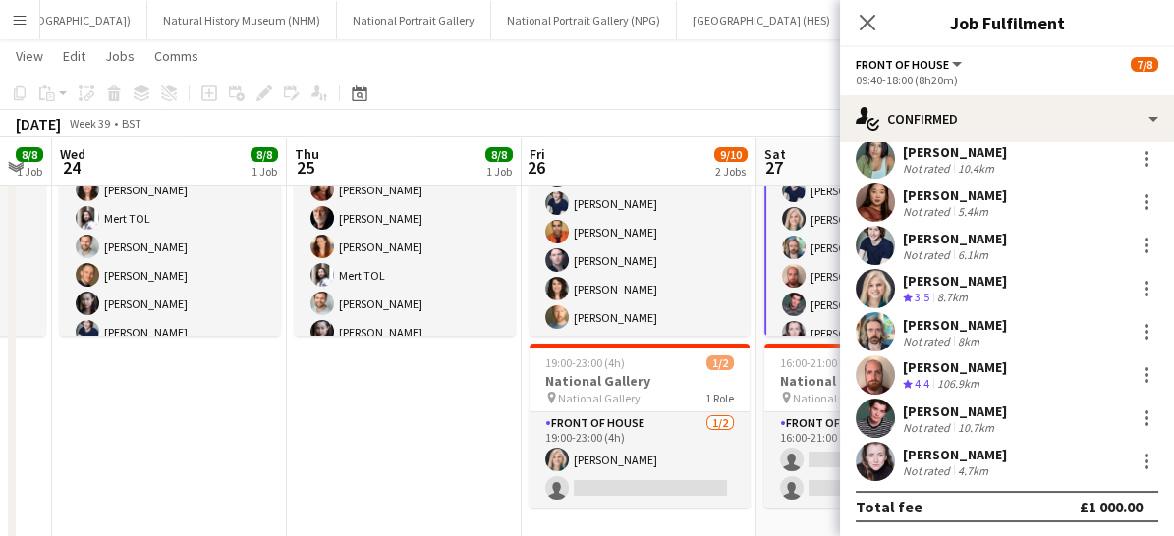
click at [864, 36] on div "Close pop-in" at bounding box center [867, 22] width 55 height 45
click at [873, 14] on icon at bounding box center [866, 22] width 19 height 19
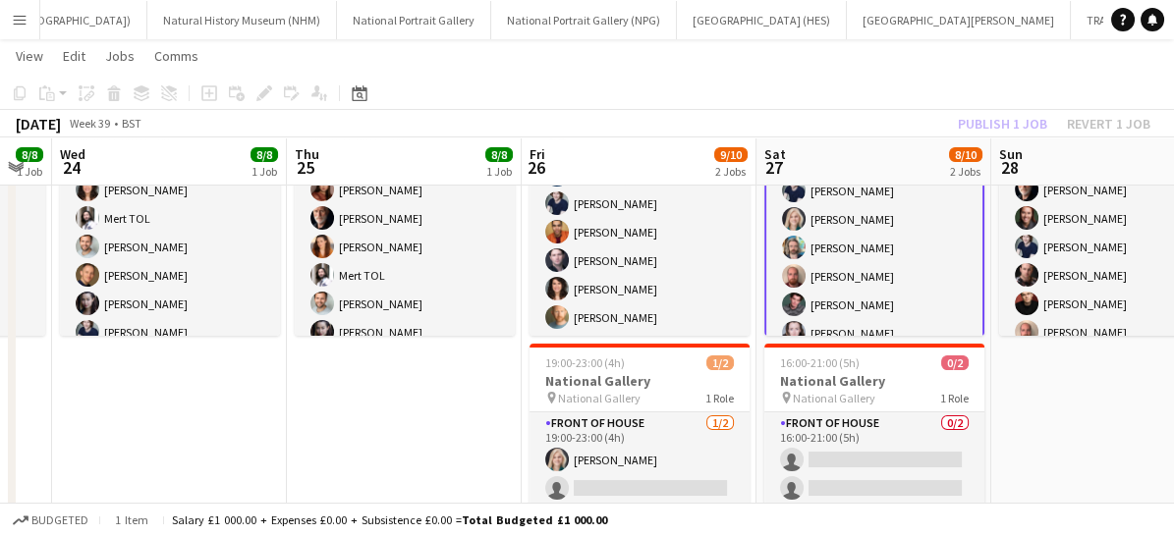
click at [915, 306] on app-card-role "Front of House [DATE] 09:40-18:00 (8h20m) [PERSON_NAME] [PERSON_NAME] [PERSON_N…" at bounding box center [874, 219] width 220 height 270
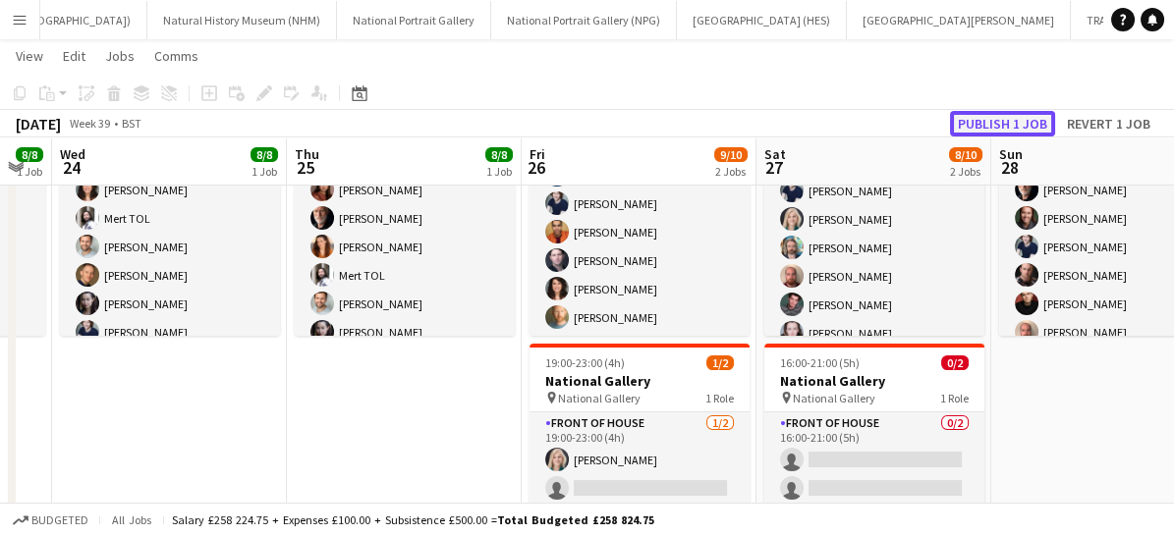
click at [998, 112] on button "Publish 1 job" at bounding box center [1002, 124] width 105 height 26
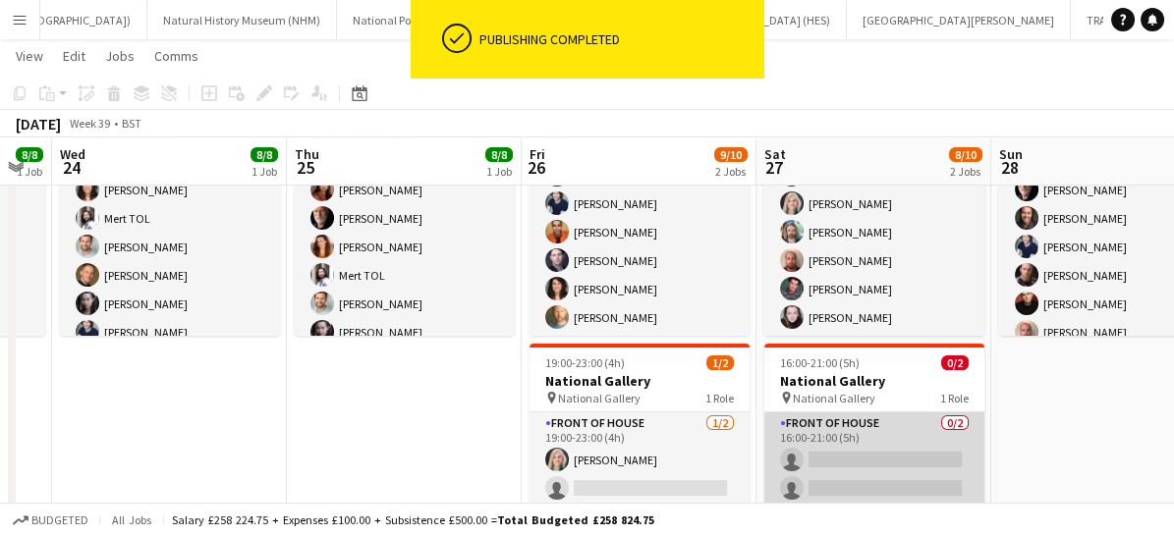
click at [891, 451] on app-card-role "Front of House 0/2 16:00-21:00 (5h) single-neutral-actions single-neutral-actio…" at bounding box center [874, 460] width 220 height 95
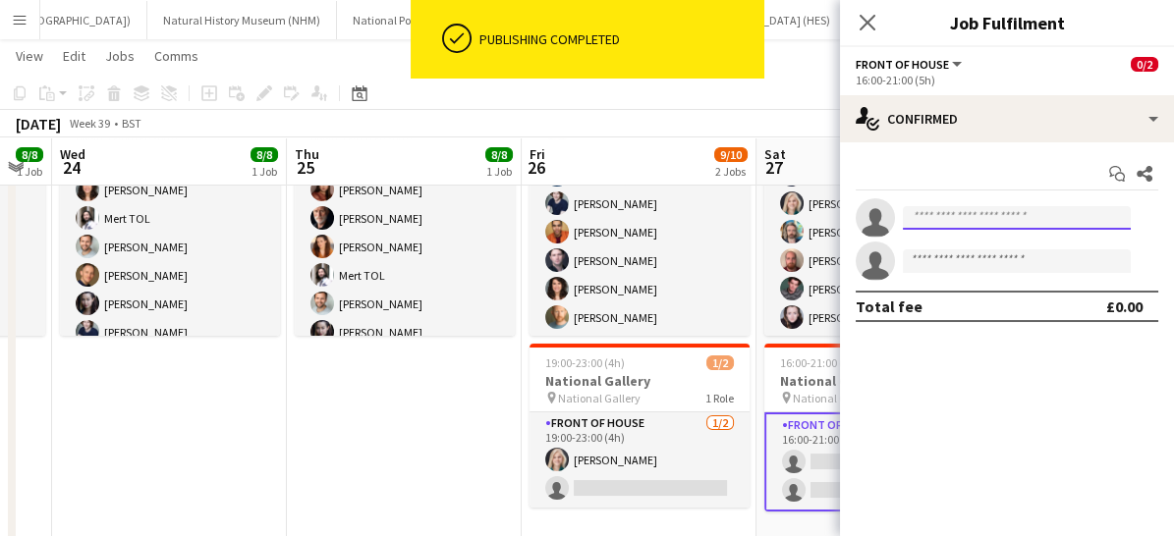
click at [946, 217] on input at bounding box center [1017, 218] width 228 height 24
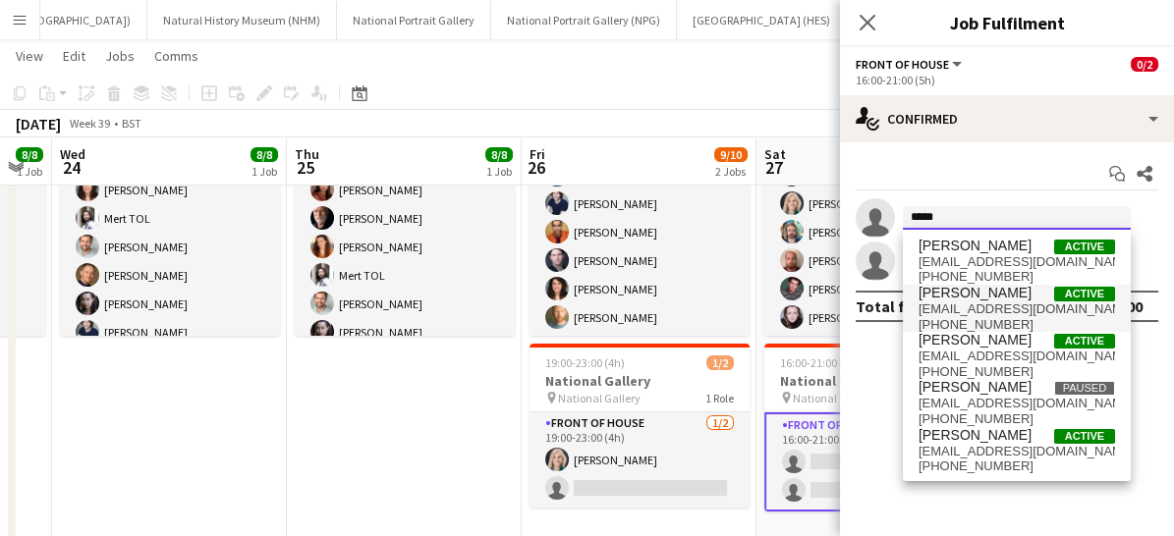
type input "*****"
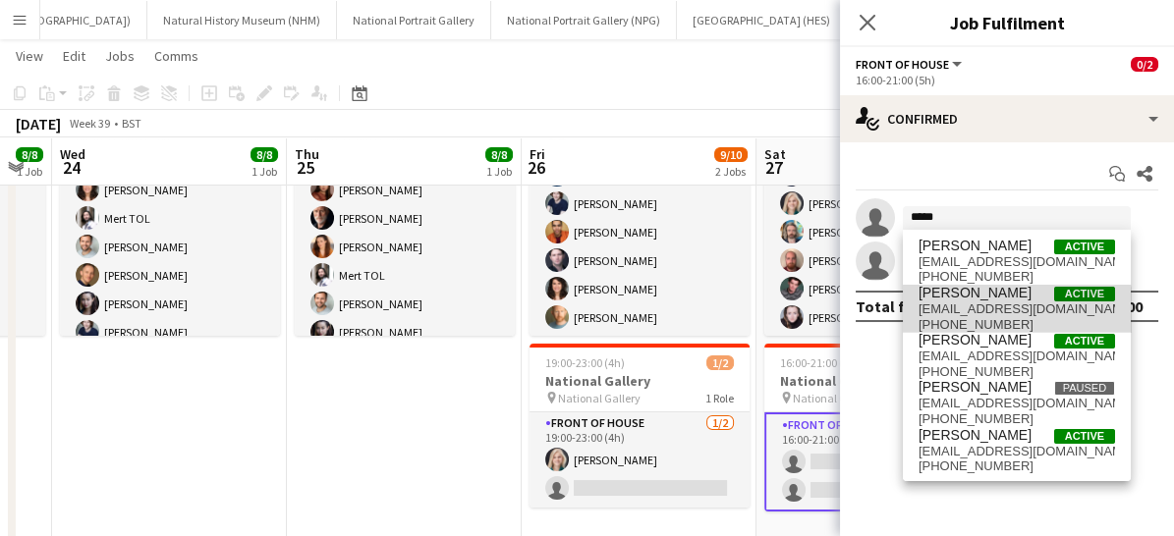
click at [952, 325] on span "[PHONE_NUMBER]" at bounding box center [1016, 325] width 196 height 16
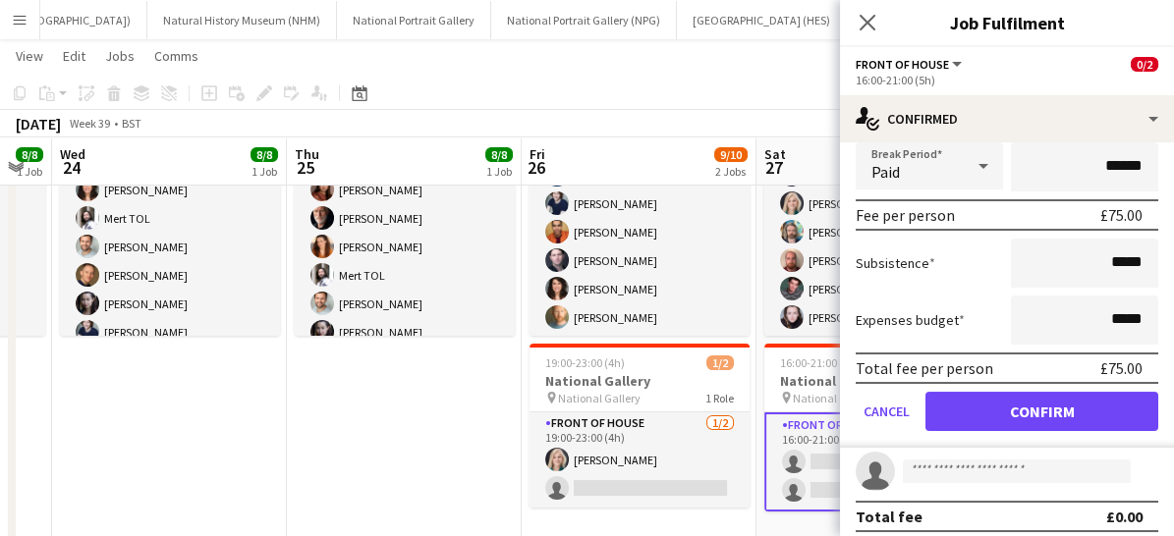
scroll to position [245, 0]
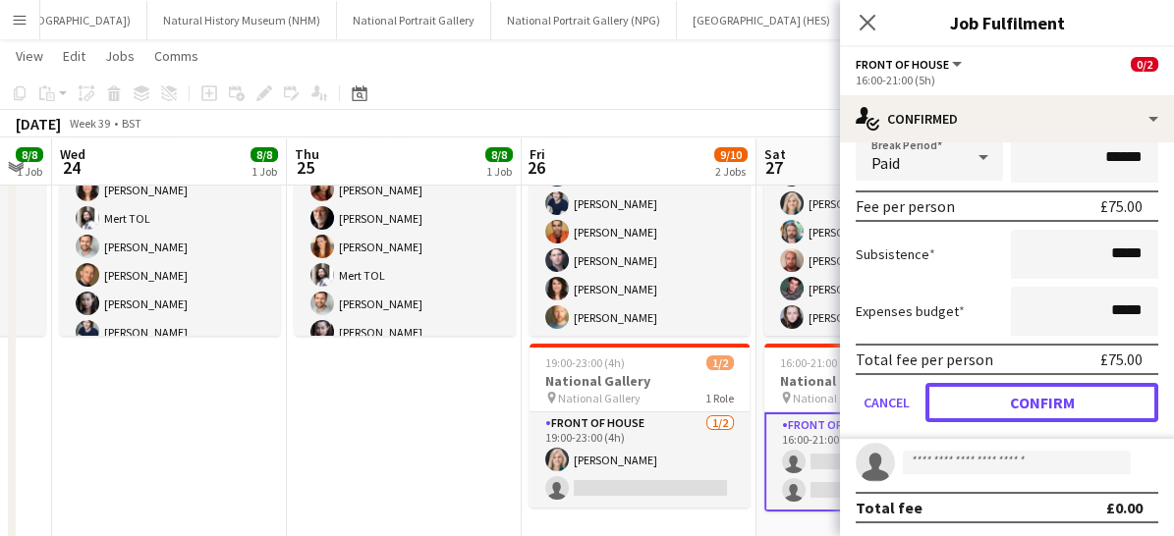
click at [962, 393] on button "Confirm" at bounding box center [1041, 402] width 233 height 39
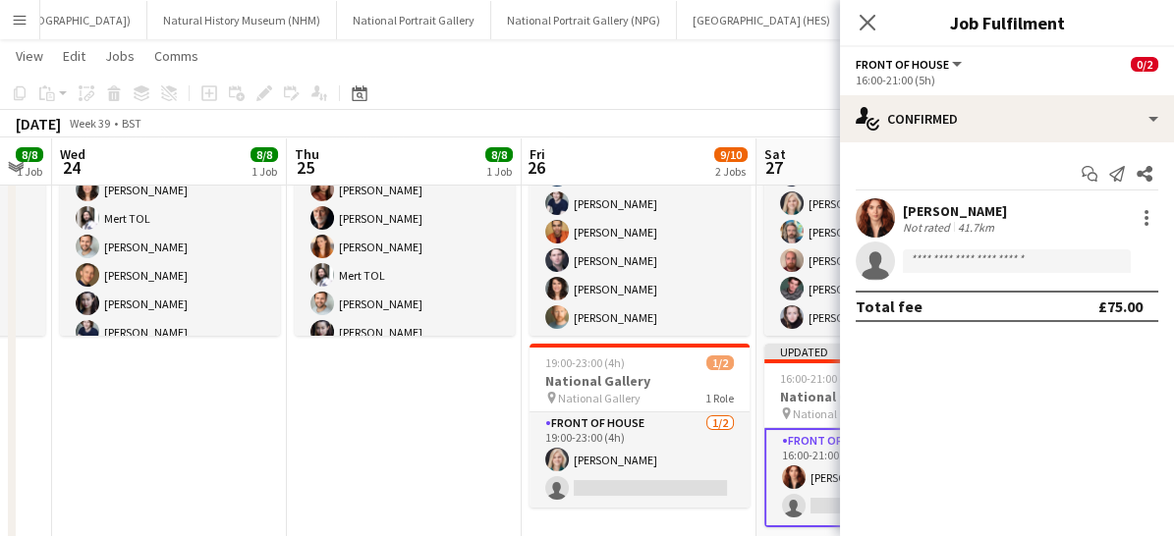
scroll to position [0, 0]
click at [869, 18] on icon "Close pop-in" at bounding box center [866, 22] width 19 height 19
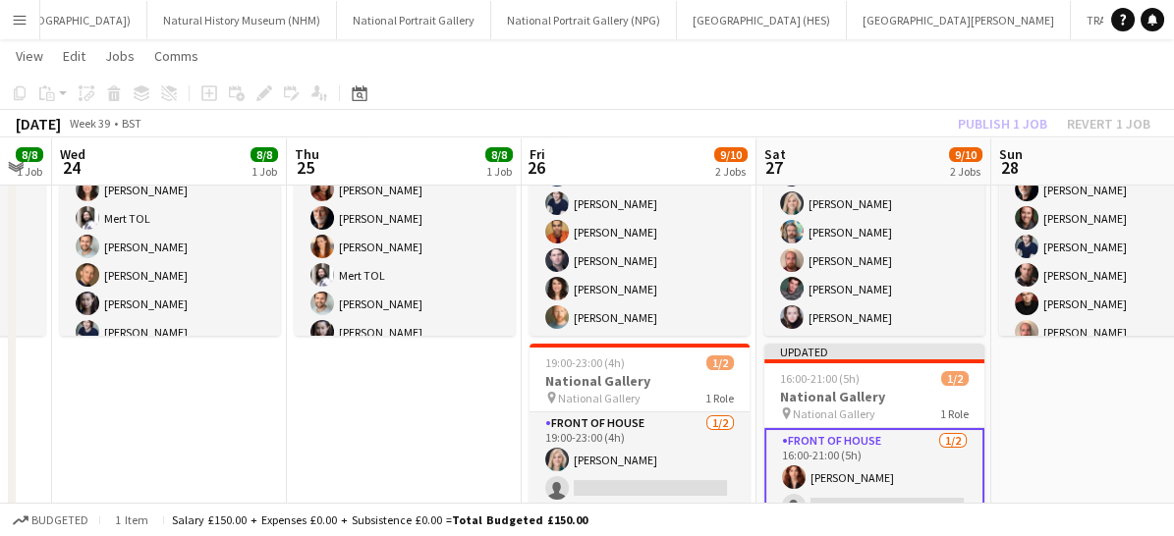
click at [877, 482] on app-card-role "Front of House [DATE] 16:00-21:00 (5h) [PERSON_NAME] single-neutral-actions" at bounding box center [874, 477] width 220 height 99
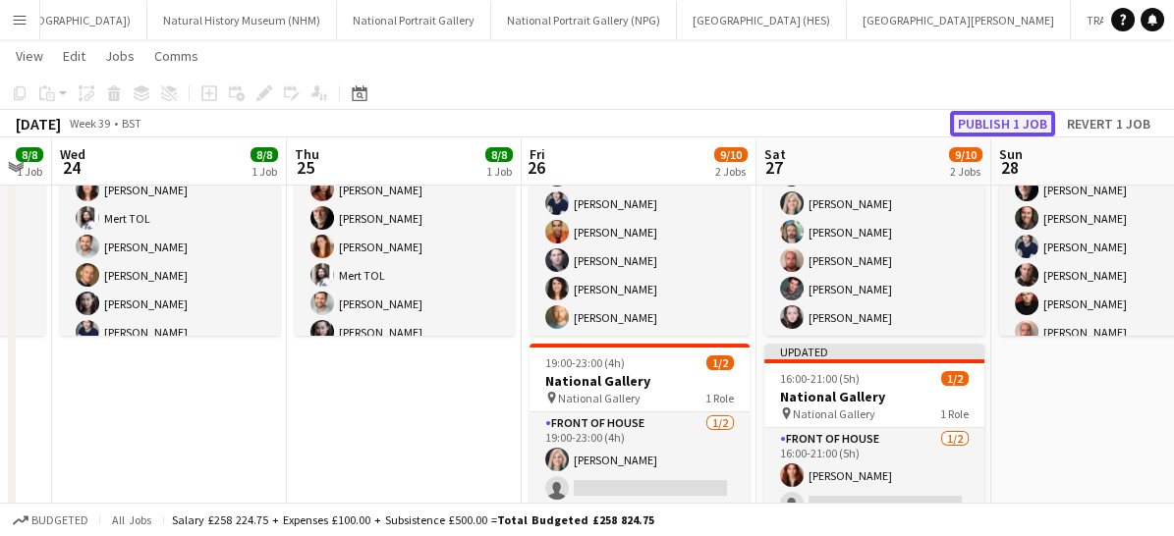
click at [1001, 117] on button "Publish 1 job" at bounding box center [1002, 124] width 105 height 26
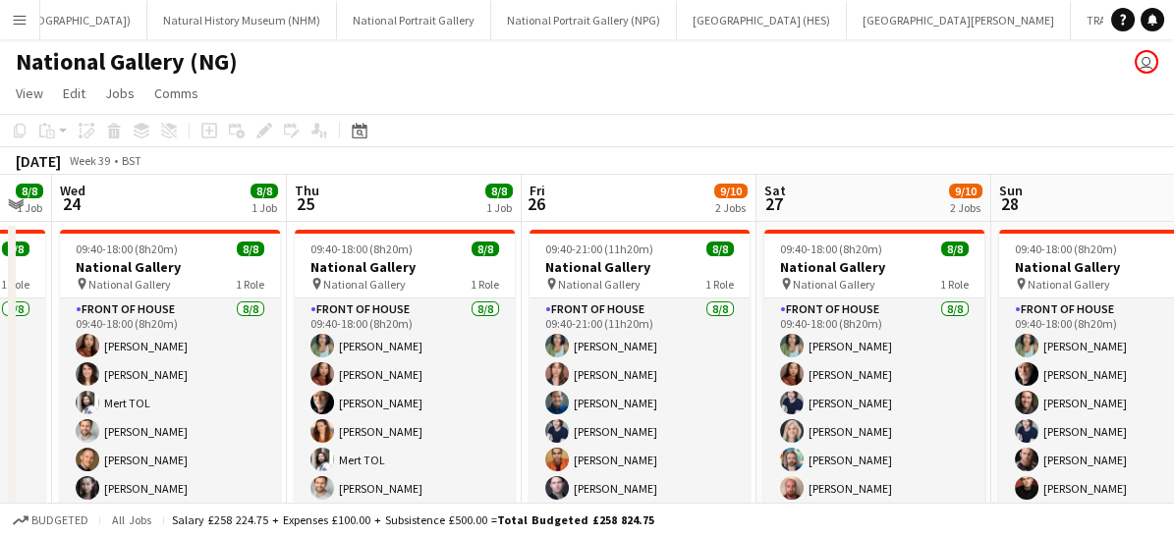
drag, startPoint x: 19, startPoint y: 23, endPoint x: 572, endPoint y: 120, distance: 561.5
click at [572, 120] on app-toolbar "Copy Paste Paste Ctrl+V Paste with crew Ctrl+Shift+V Paste linked Job [GEOGRAPH…" at bounding box center [587, 130] width 1174 height 33
click at [18, 19] on app-icon "Menu" at bounding box center [20, 20] width 16 height 16
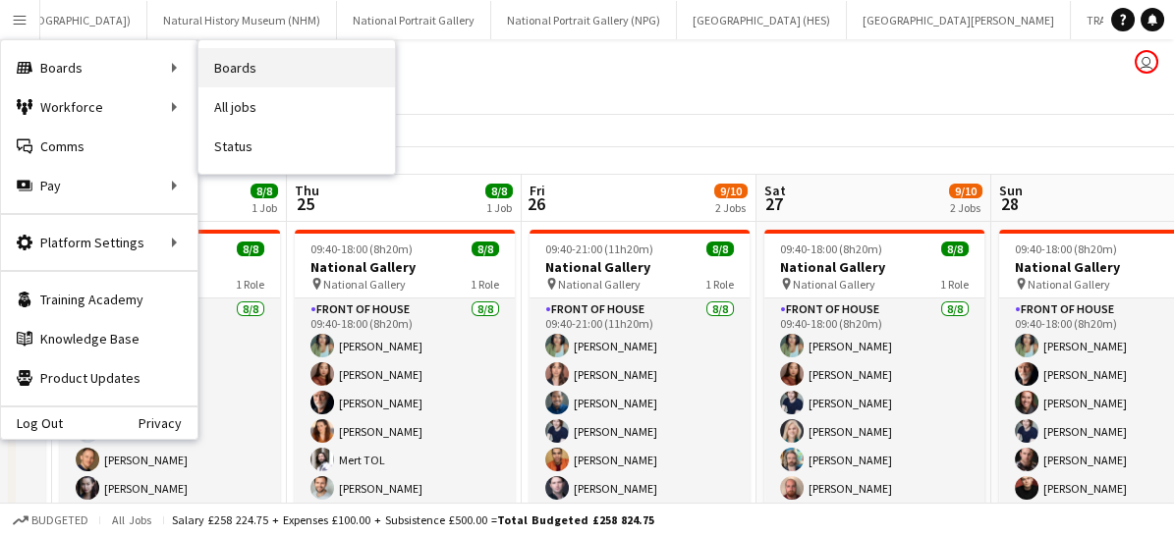
click at [238, 66] on link "Boards" at bounding box center [296, 67] width 196 height 39
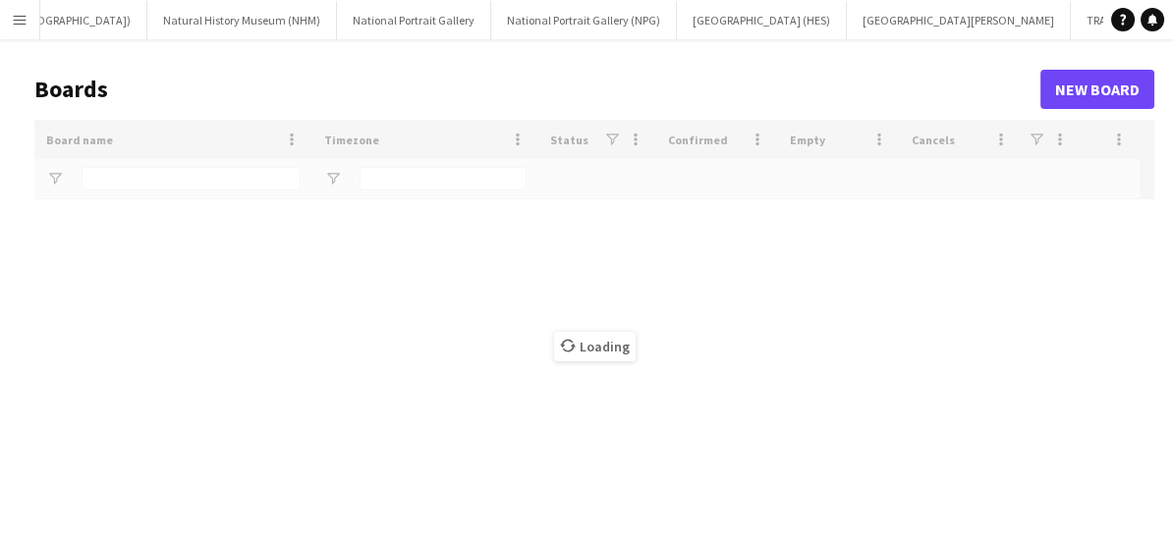
click at [238, 66] on header "Boards New Board" at bounding box center [594, 89] width 1120 height 61
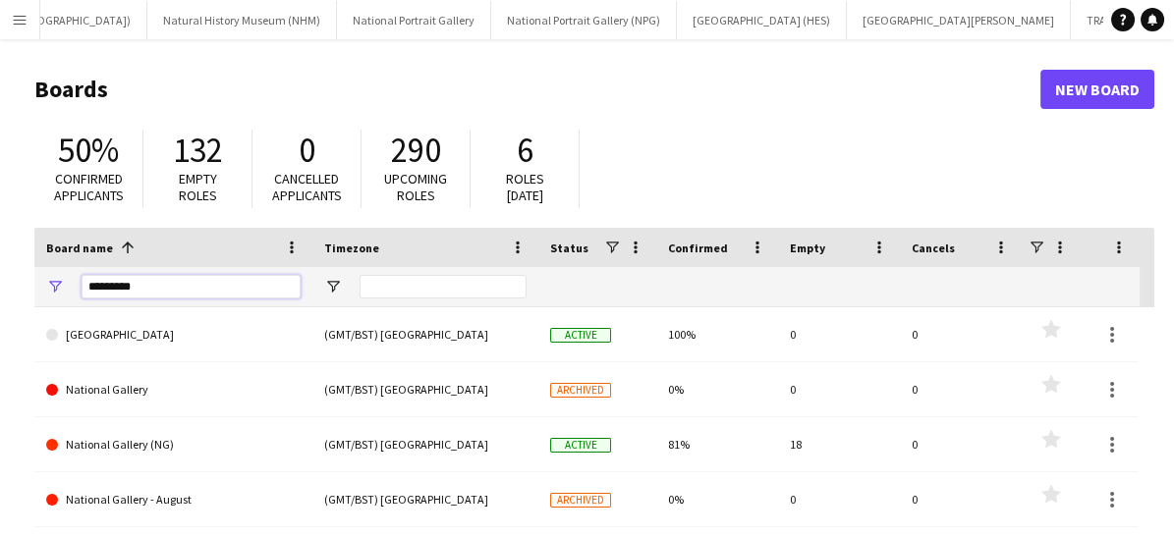
drag, startPoint x: 166, startPoint y: 286, endPoint x: 55, endPoint y: 295, distance: 111.3
click at [55, 295] on div "********" at bounding box center [173, 286] width 278 height 39
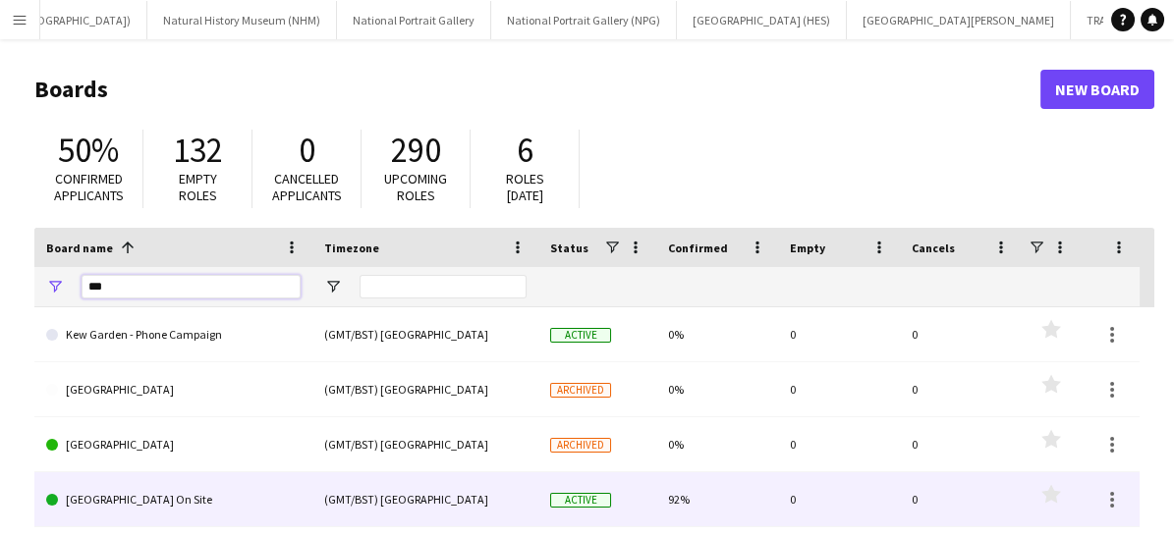
type input "***"
click at [116, 492] on link "[GEOGRAPHIC_DATA] On Site" at bounding box center [173, 499] width 254 height 55
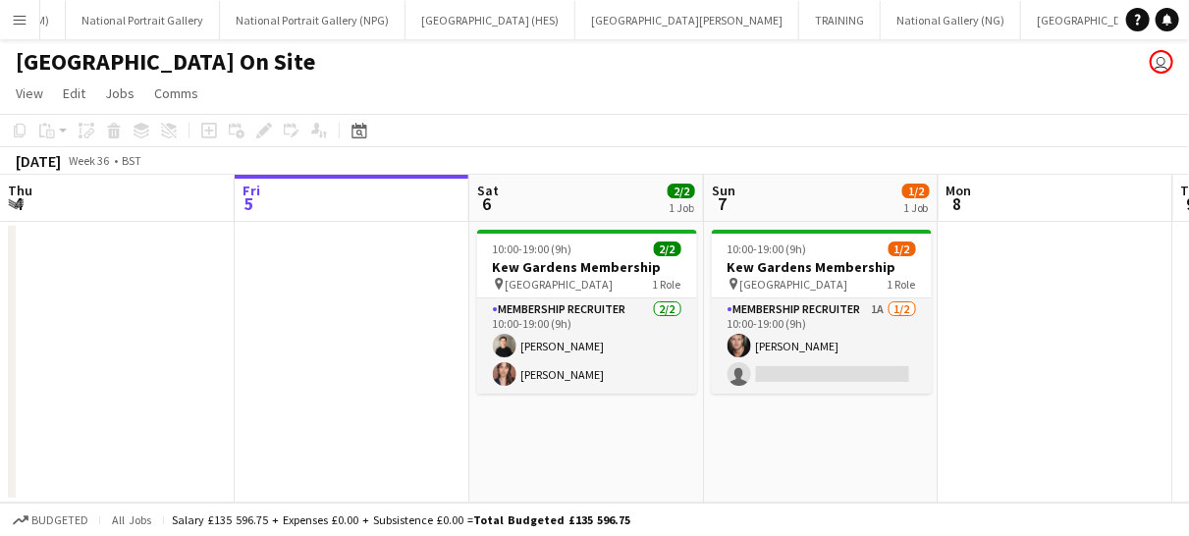
scroll to position [0, 621]
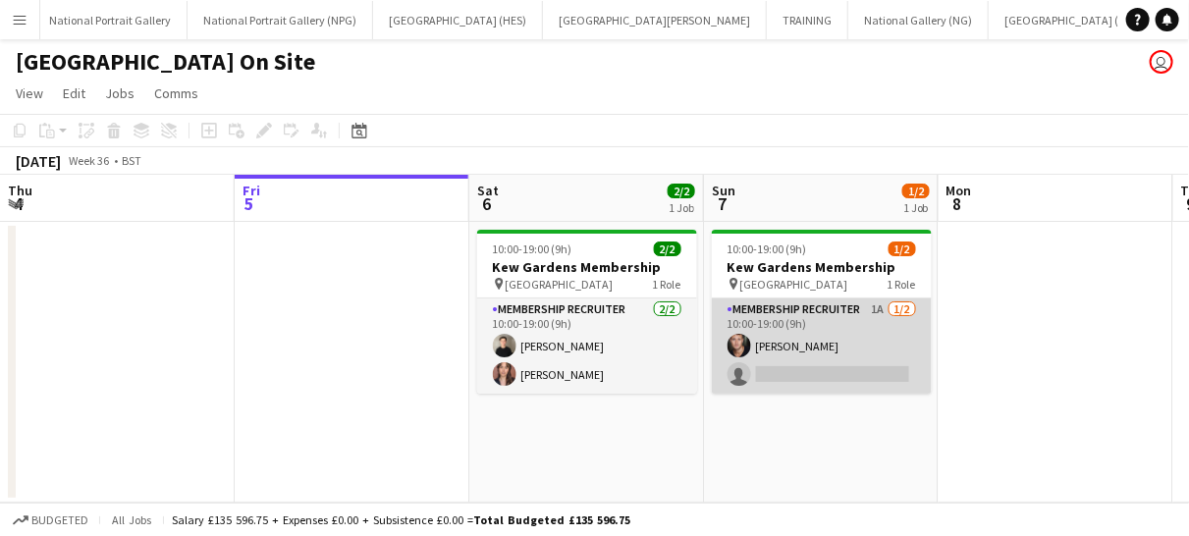
click at [830, 344] on app-card-role "Membership Recruiter 1A [DATE] 10:00-19:00 (9h) [PERSON_NAME] single-neutral-ac…" at bounding box center [822, 346] width 220 height 95
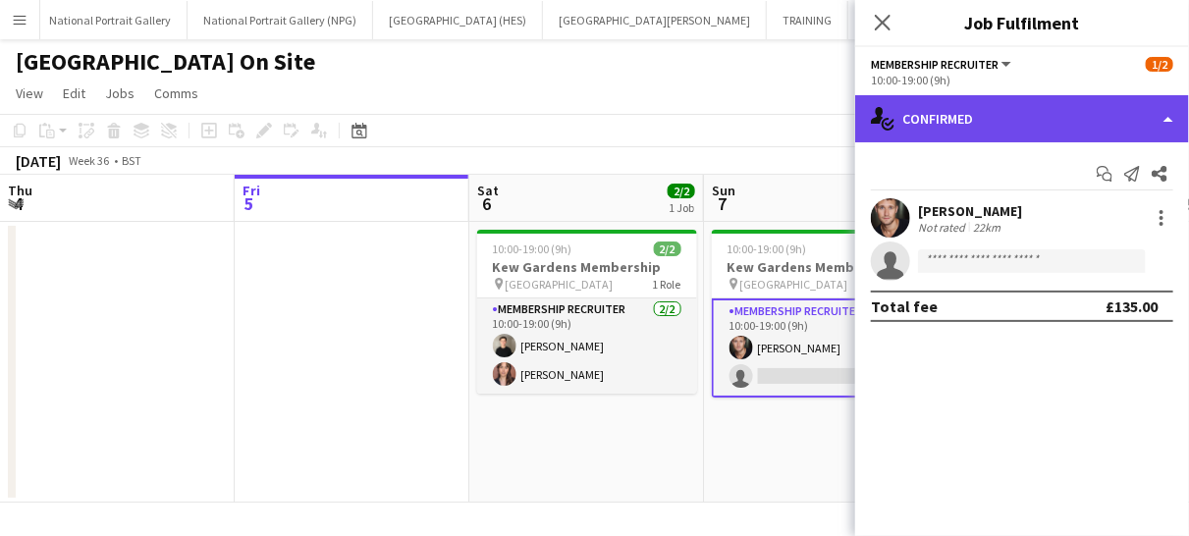
click at [965, 118] on div "single-neutral-actions-check-2 Confirmed" at bounding box center [1023, 118] width 334 height 47
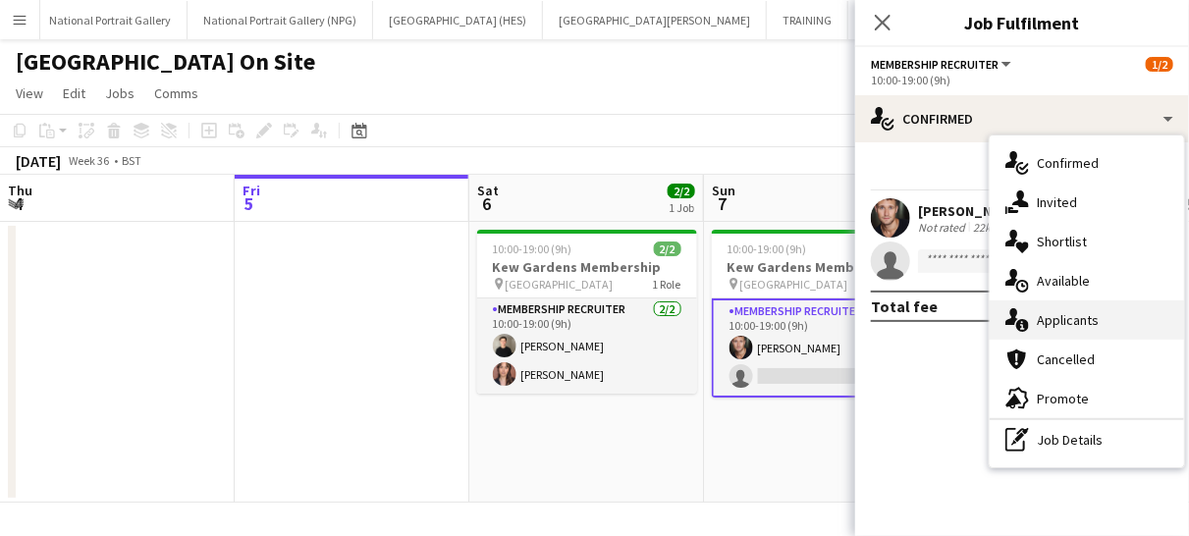
click at [1054, 325] on span "Applicants" at bounding box center [1068, 320] width 62 height 18
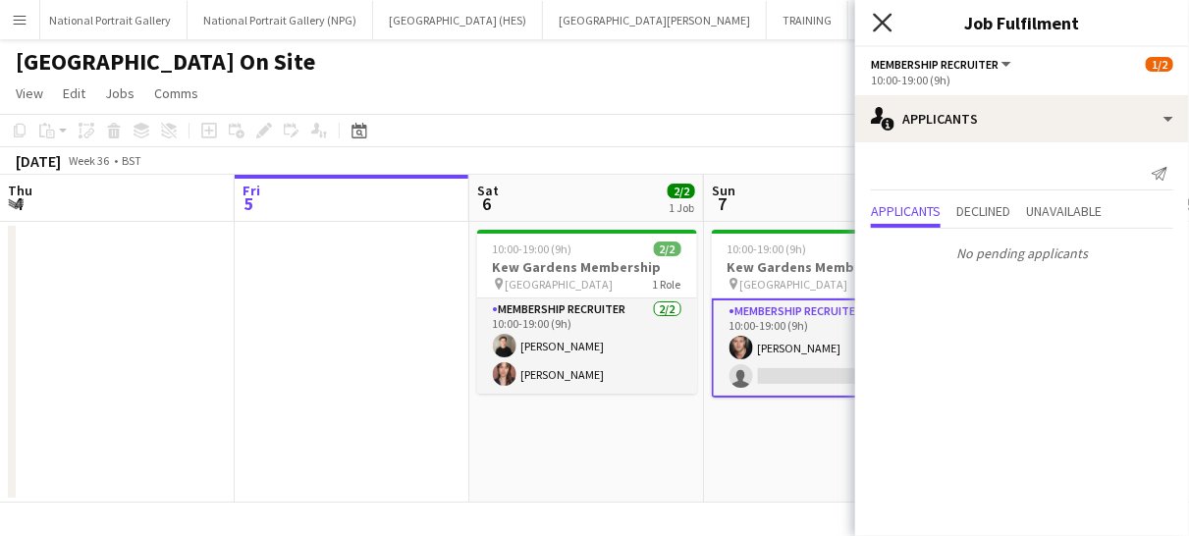
click at [888, 28] on icon at bounding box center [882, 22] width 19 height 19
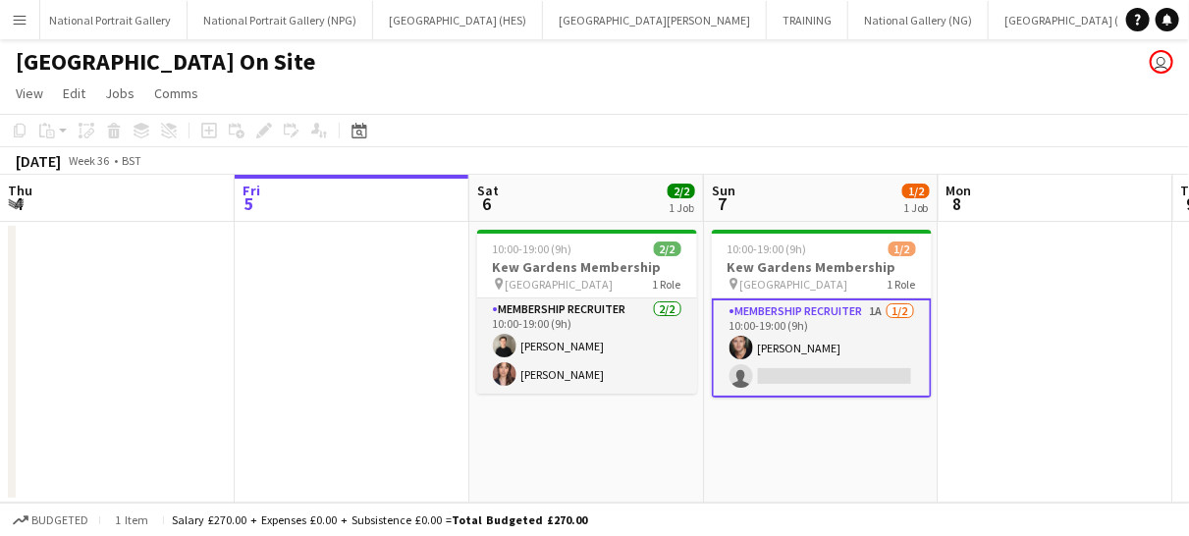
click at [28, 10] on button "Menu" at bounding box center [19, 19] width 39 height 39
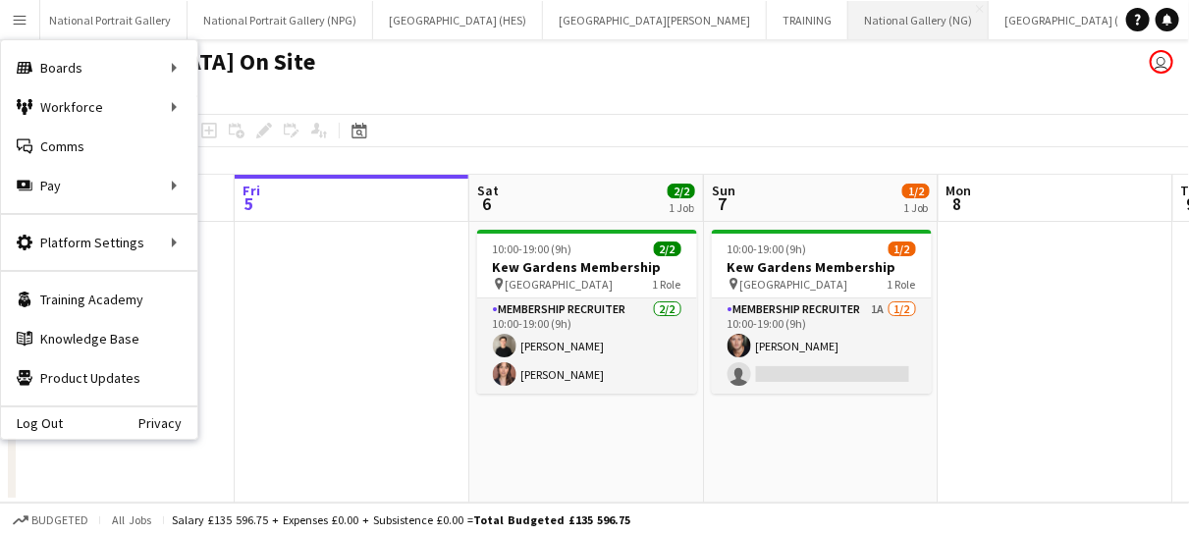
click at [849, 16] on button "National Gallery (NG) Close" at bounding box center [919, 20] width 140 height 38
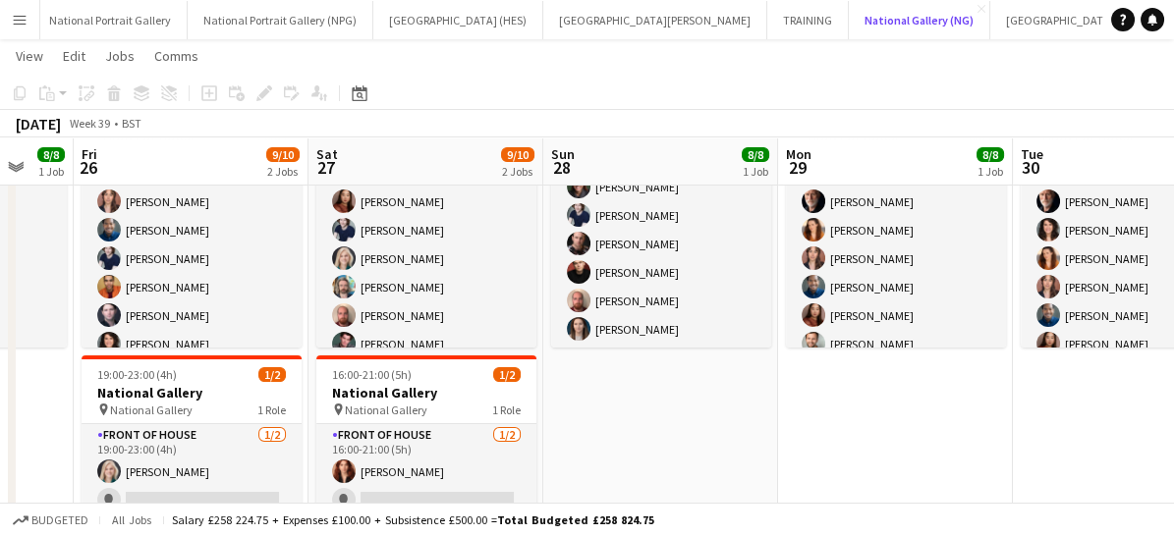
scroll to position [273, 0]
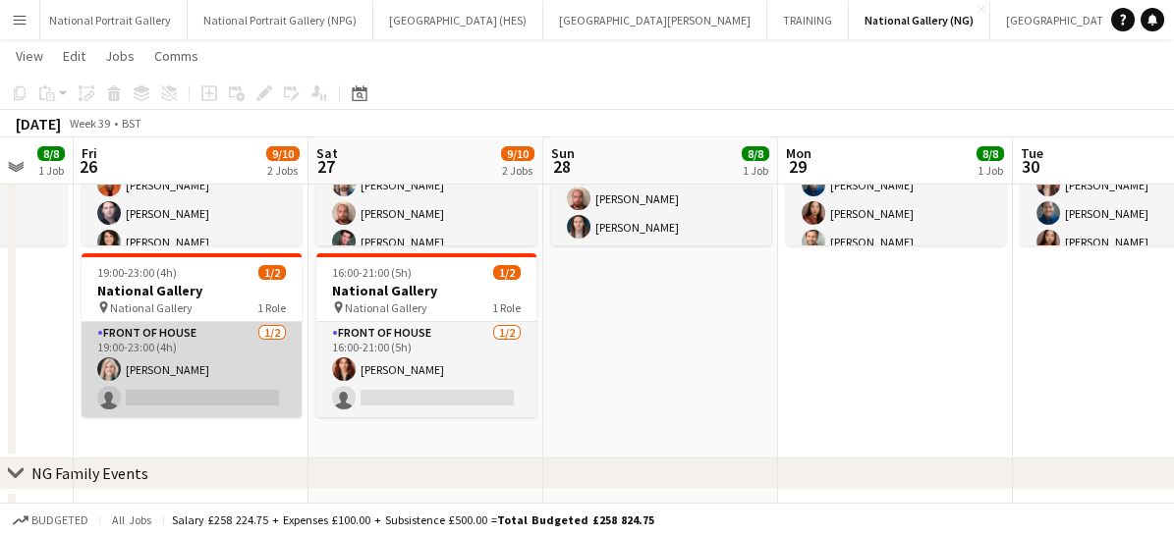
click at [248, 379] on app-card-role "Front of House [DATE] 19:00-23:00 (4h) [PERSON_NAME] single-neutral-actions" at bounding box center [192, 369] width 220 height 95
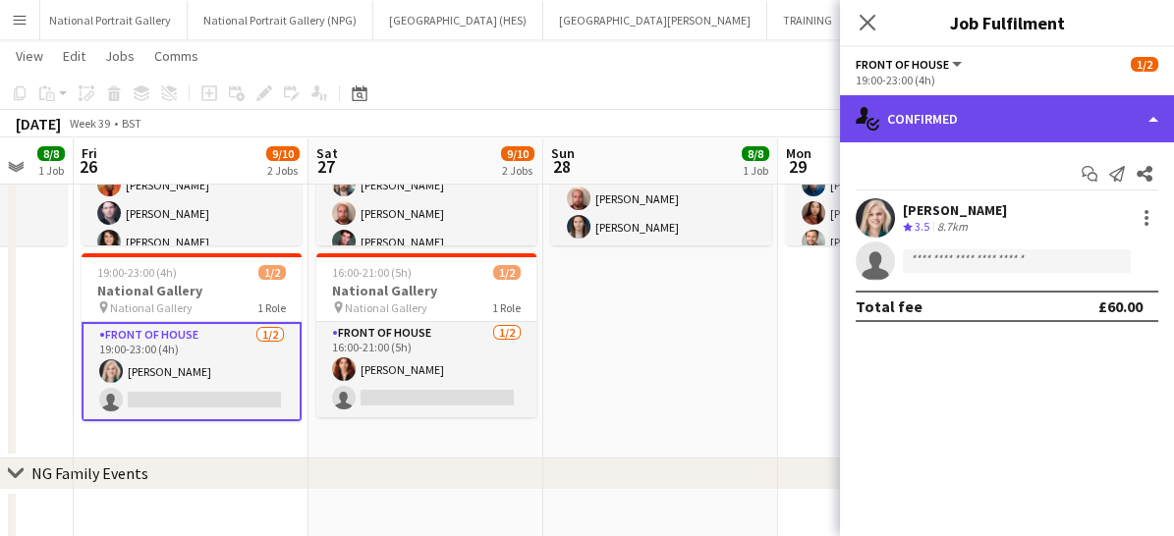
click at [927, 119] on div "single-neutral-actions-check-2 Confirmed" at bounding box center [1007, 118] width 334 height 47
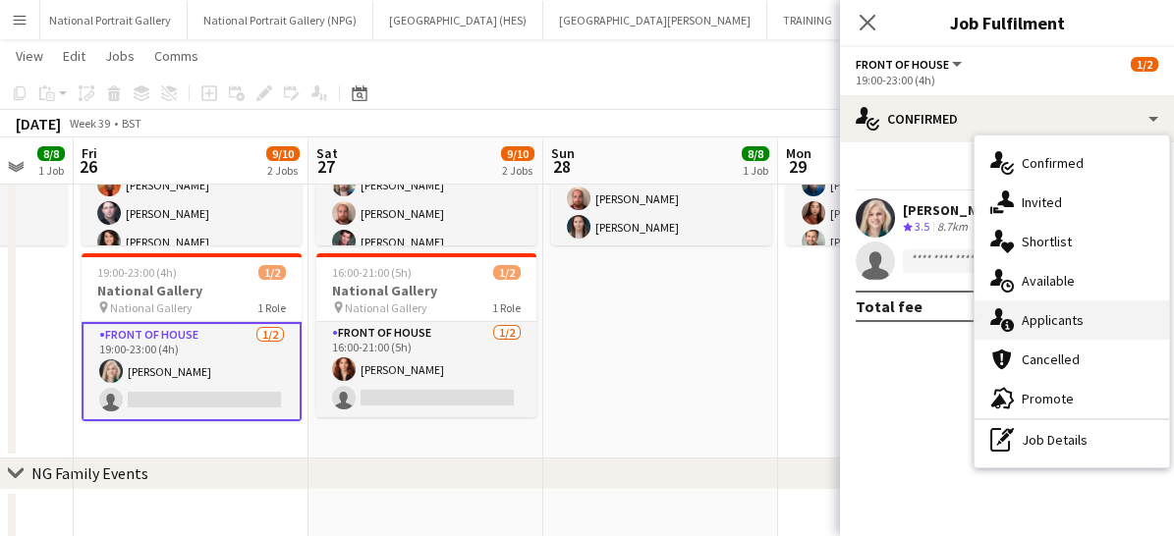
click at [1027, 325] on span "Applicants" at bounding box center [1053, 320] width 62 height 18
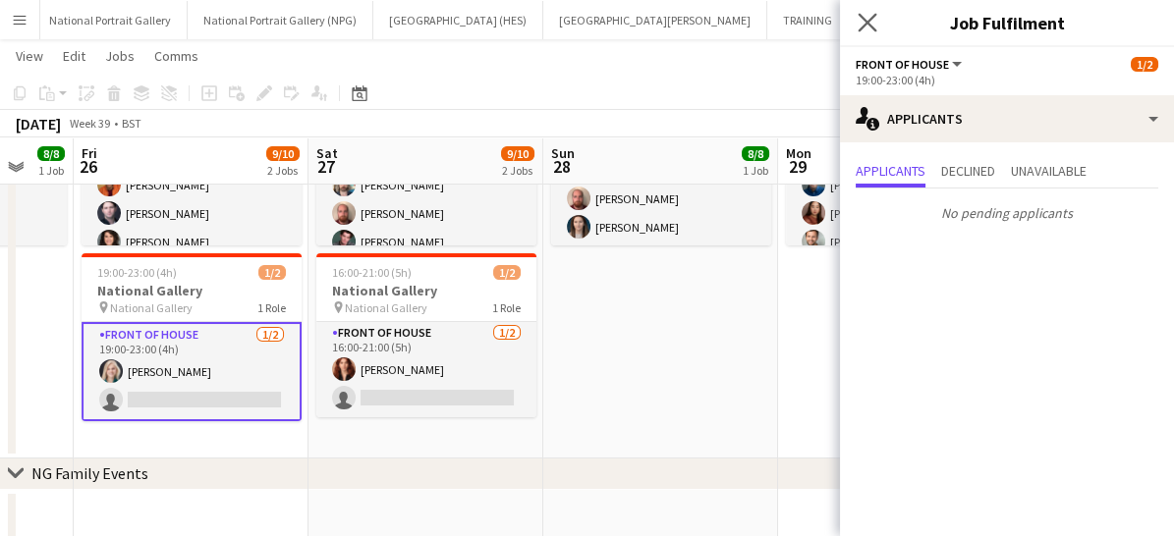
click at [872, 12] on app-icon "Close pop-in" at bounding box center [868, 23] width 28 height 28
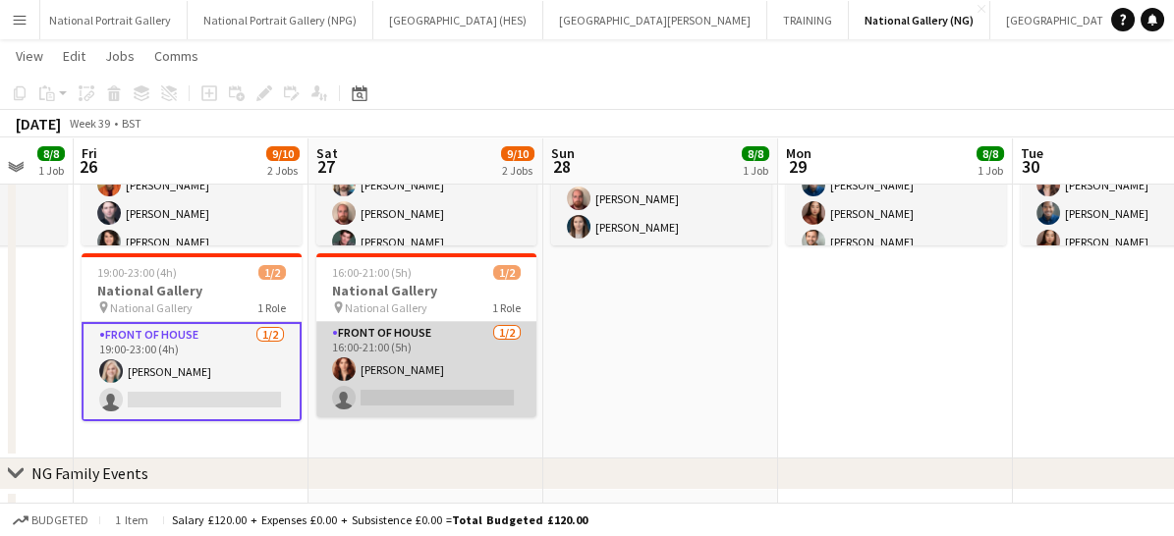
click at [468, 362] on app-card-role "Front of House [DATE] 16:00-21:00 (5h) [PERSON_NAME] single-neutral-actions" at bounding box center [426, 369] width 220 height 95
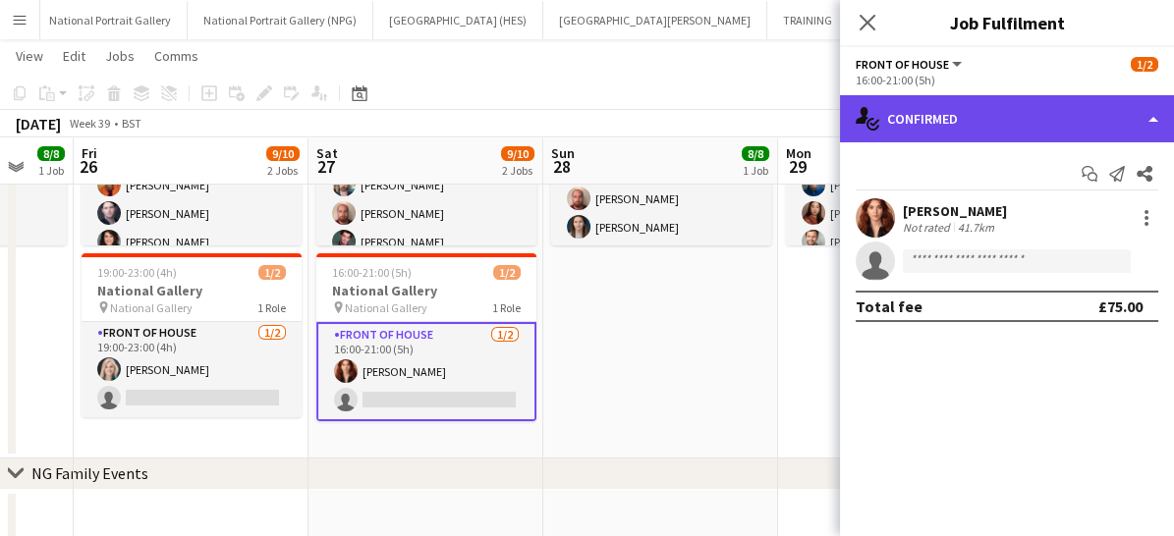
click at [1029, 122] on div "single-neutral-actions-check-2 Confirmed" at bounding box center [1007, 118] width 334 height 47
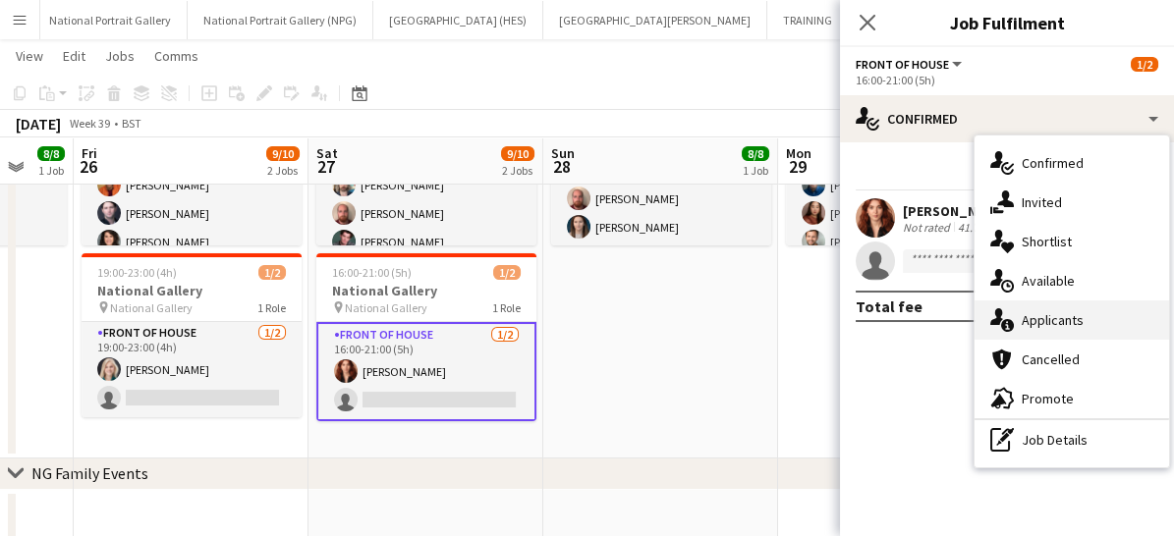
click at [1029, 317] on span "Applicants" at bounding box center [1053, 320] width 62 height 18
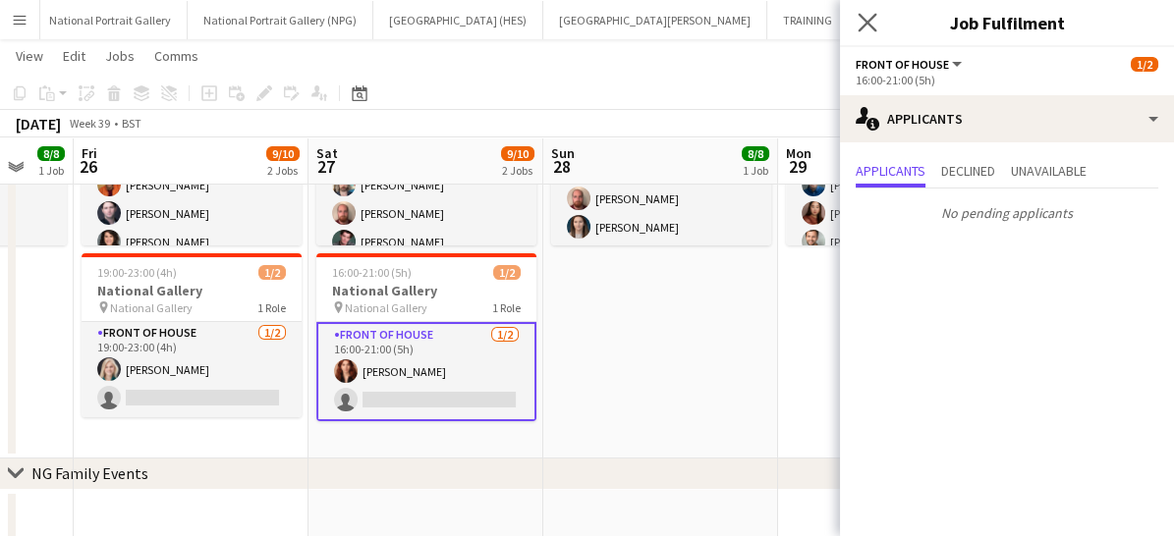
click at [865, 32] on app-icon "Close pop-in" at bounding box center [868, 23] width 28 height 28
